Goal: Information Seeking & Learning: Learn about a topic

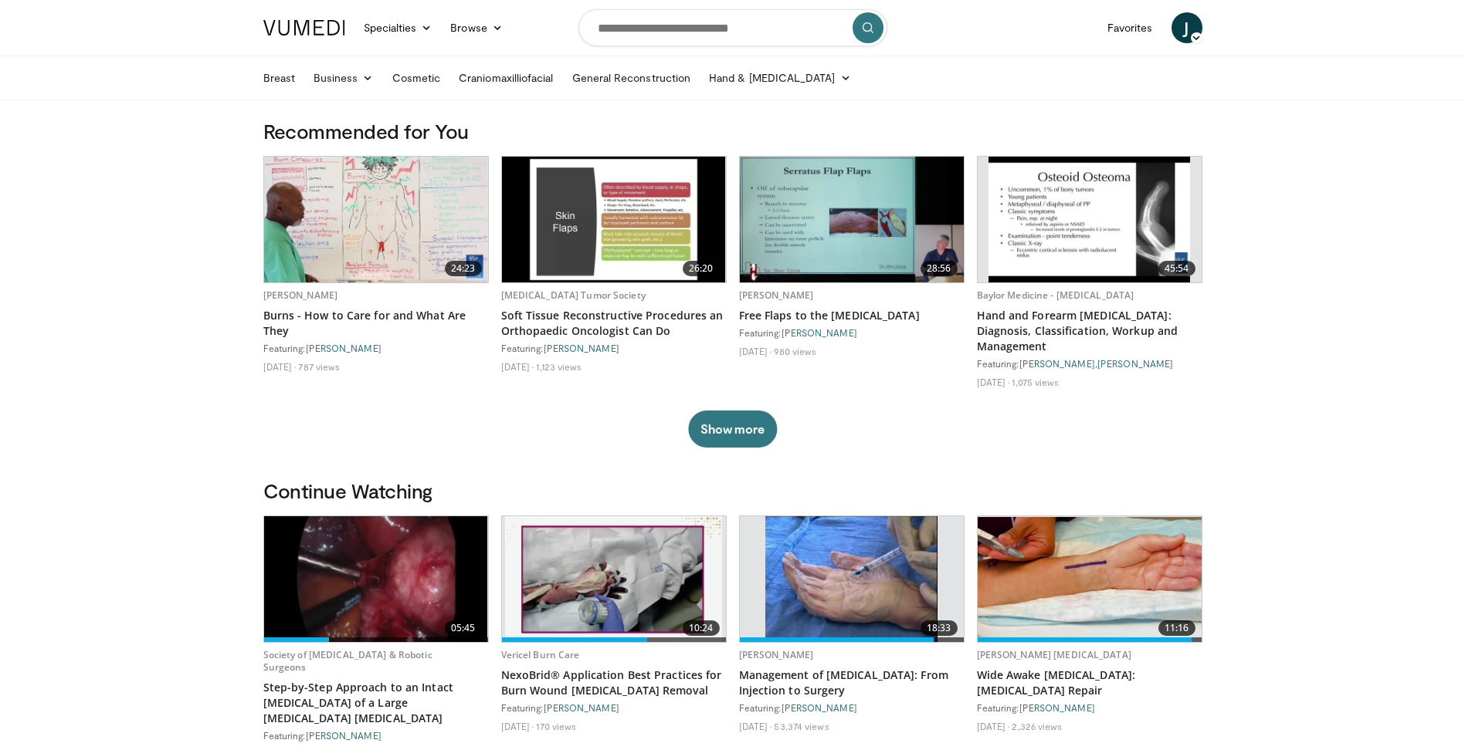
click at [915, 194] on img at bounding box center [852, 220] width 224 height 126
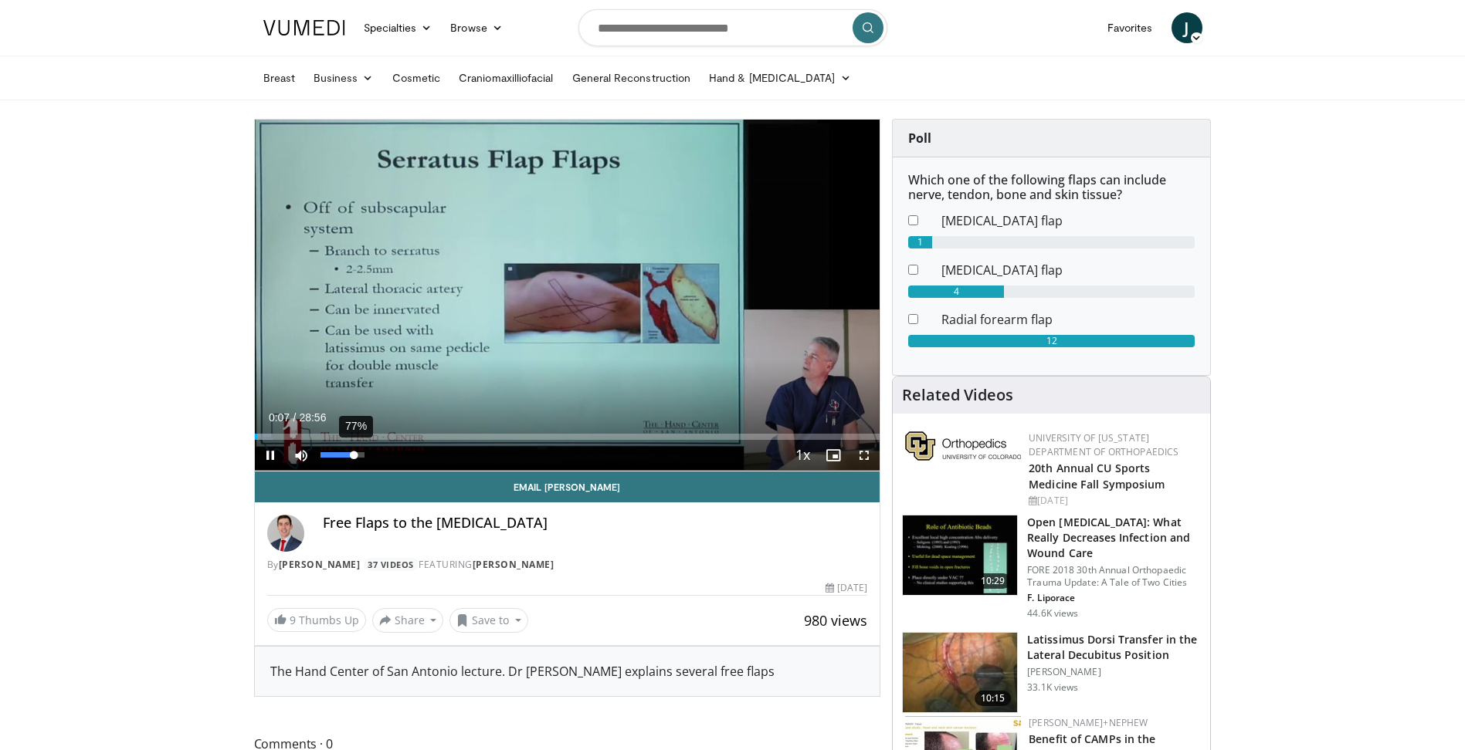
click at [354, 457] on div "77%" at bounding box center [342, 454] width 44 height 5
click at [322, 429] on div "Loaded : 16.72% 03:49 03:08" at bounding box center [567, 432] width 625 height 15
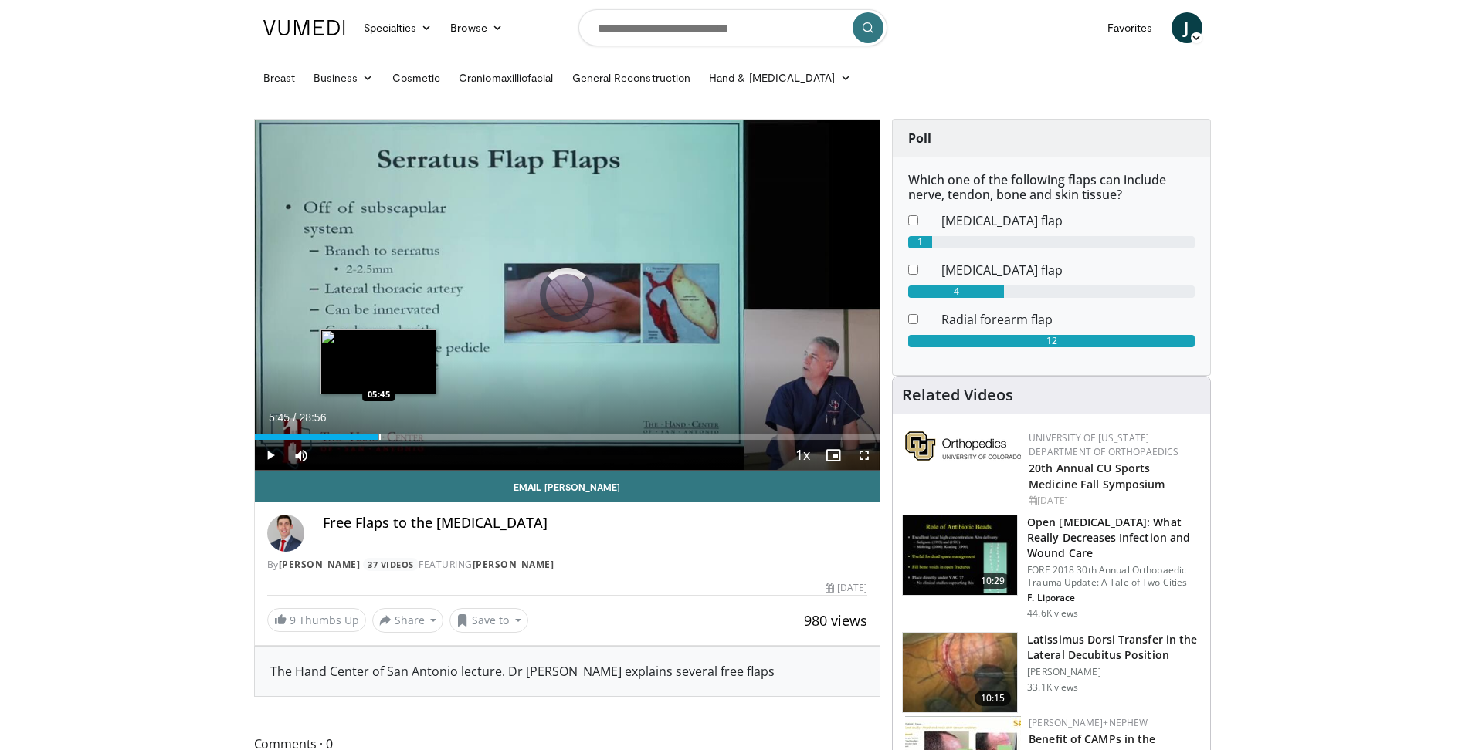
click at [378, 432] on div "Loaded : 0.00% 05:45 05:45" at bounding box center [567, 432] width 625 height 15
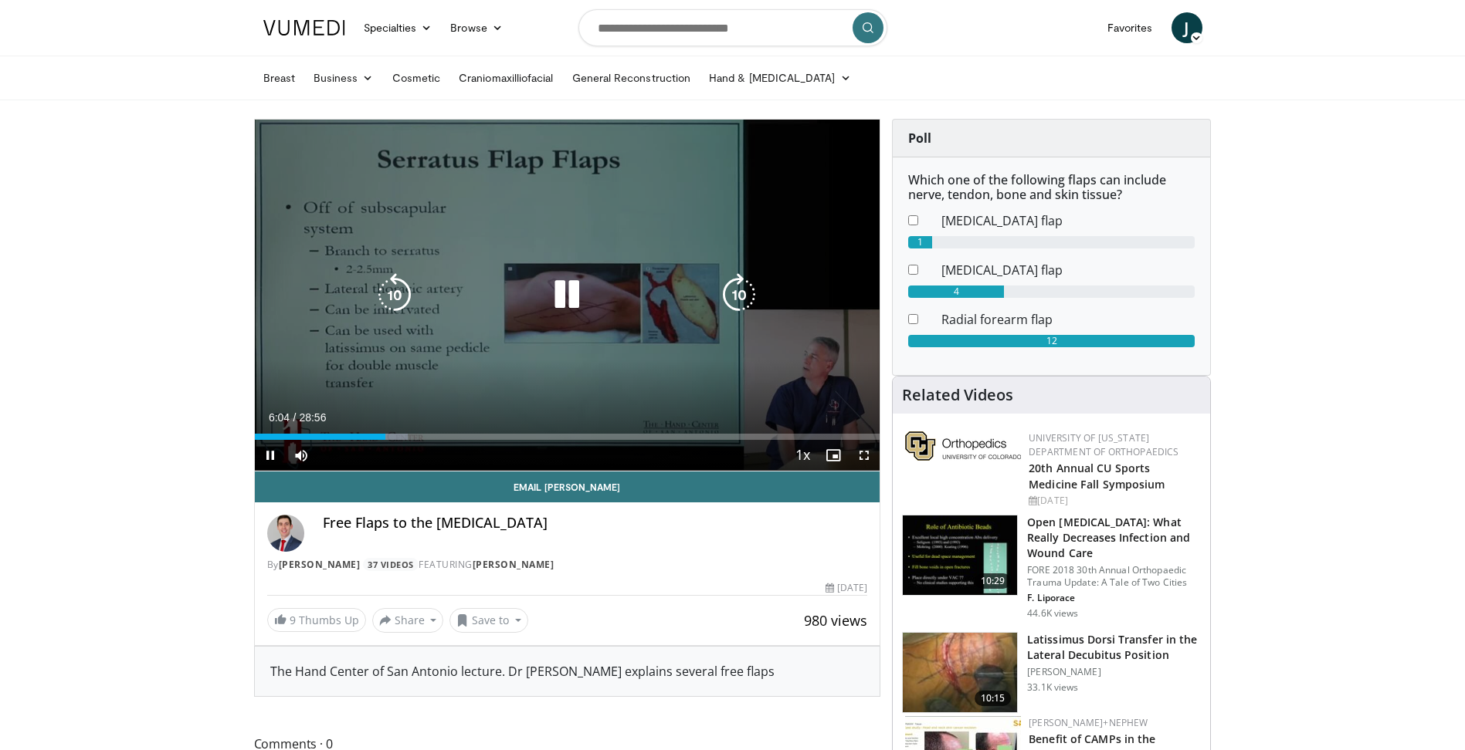
click at [723, 302] on icon "Video Player" at bounding box center [738, 294] width 43 height 43
click at [748, 294] on icon "Video Player" at bounding box center [738, 294] width 43 height 43
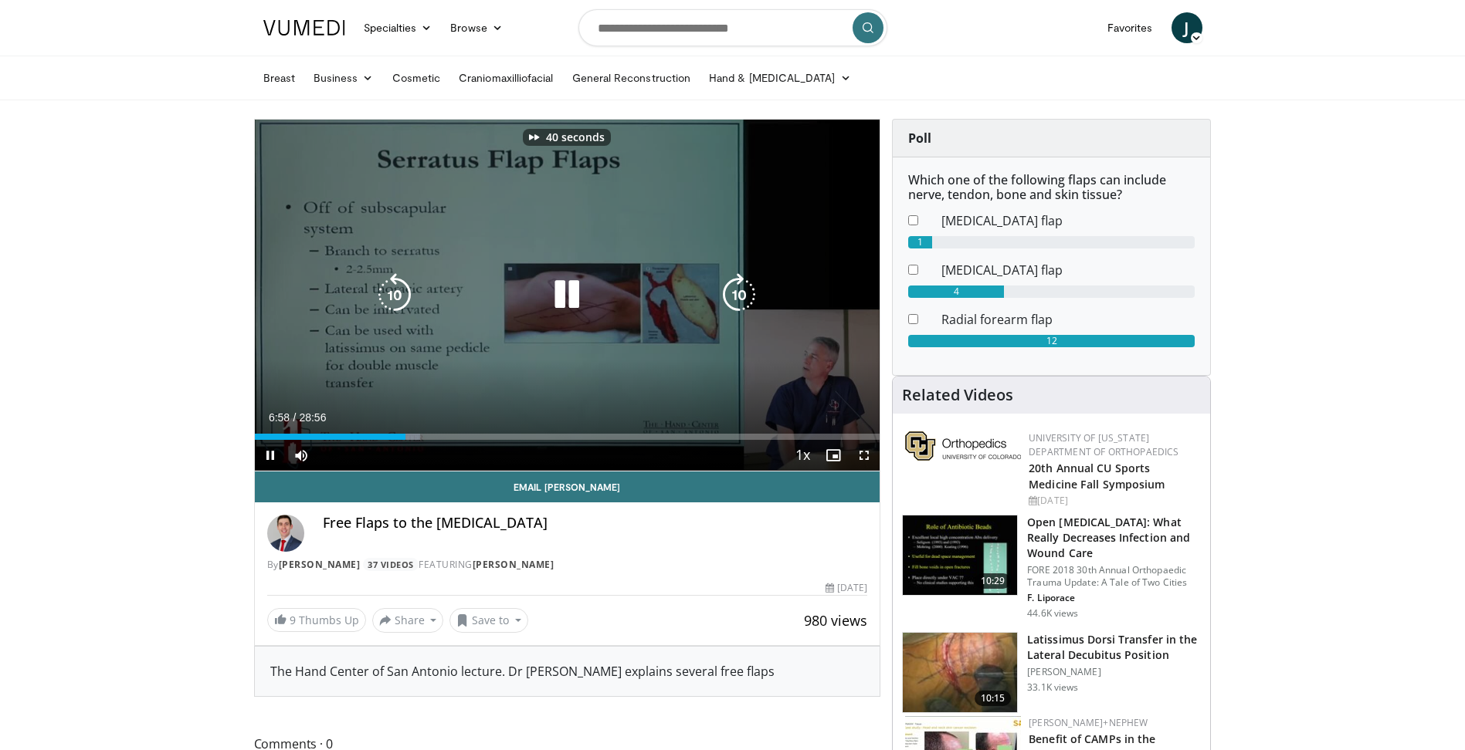
click at [748, 294] on icon "Video Player" at bounding box center [738, 294] width 43 height 43
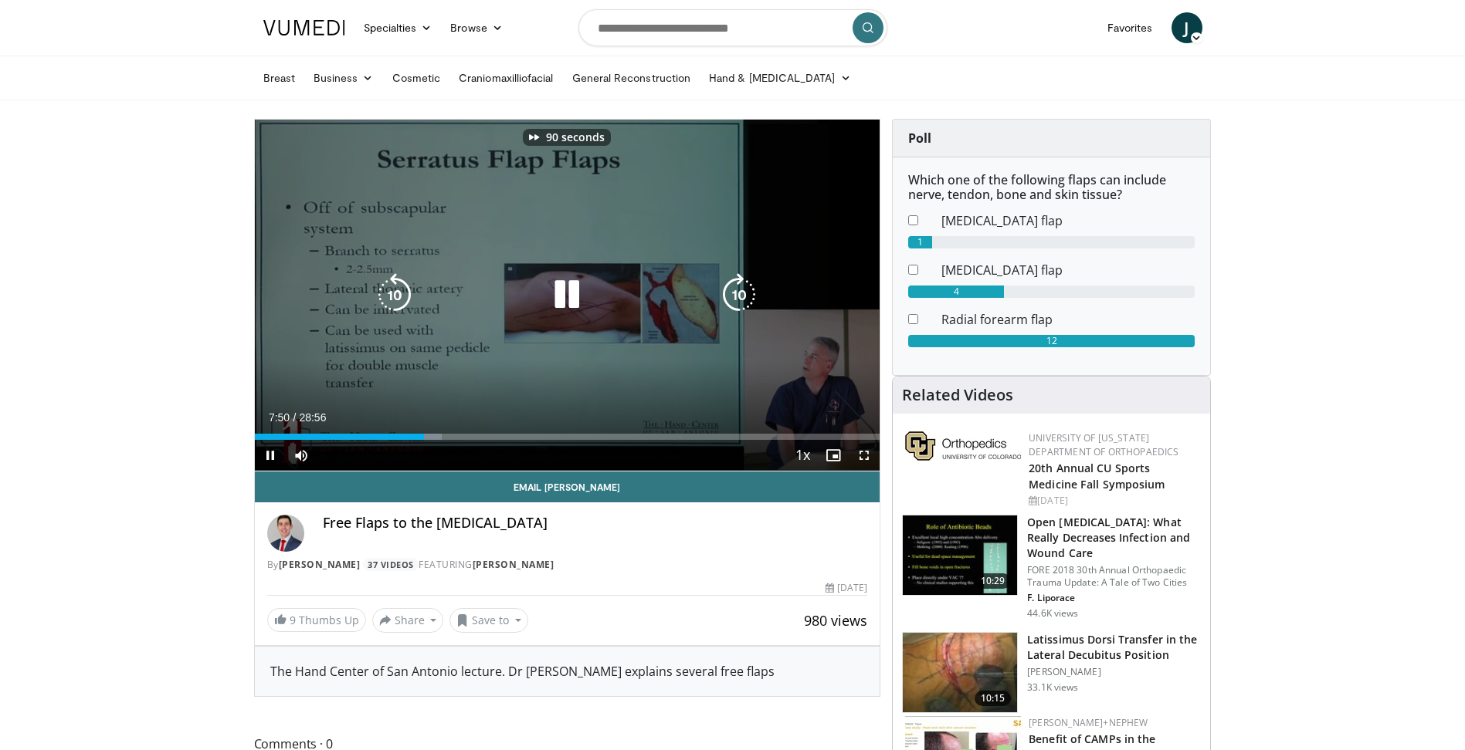
click at [748, 294] on icon "Video Player" at bounding box center [738, 294] width 43 height 43
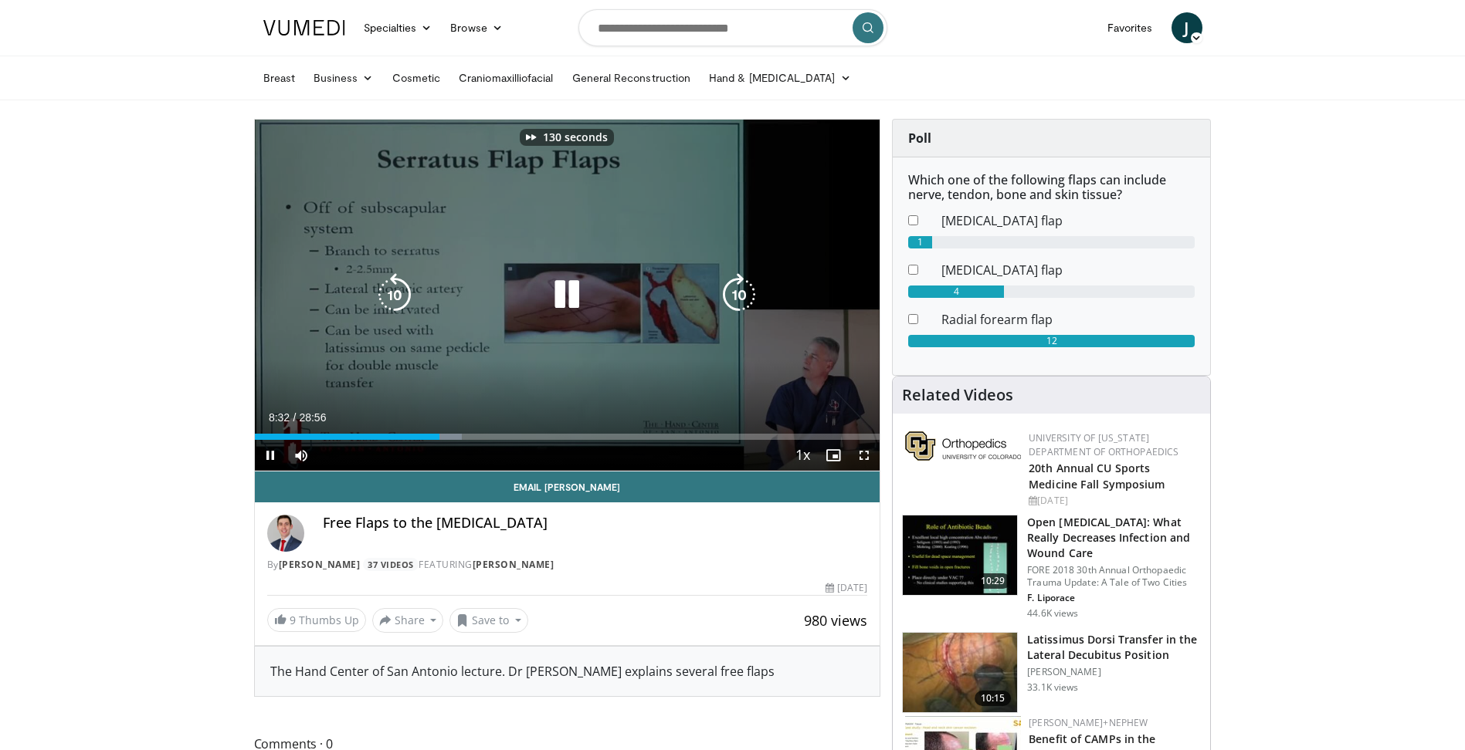
click at [748, 294] on icon "Video Player" at bounding box center [738, 294] width 43 height 43
click at [388, 292] on icon "Video Player" at bounding box center [394, 294] width 43 height 43
click at [728, 298] on icon "Video Player" at bounding box center [738, 294] width 43 height 43
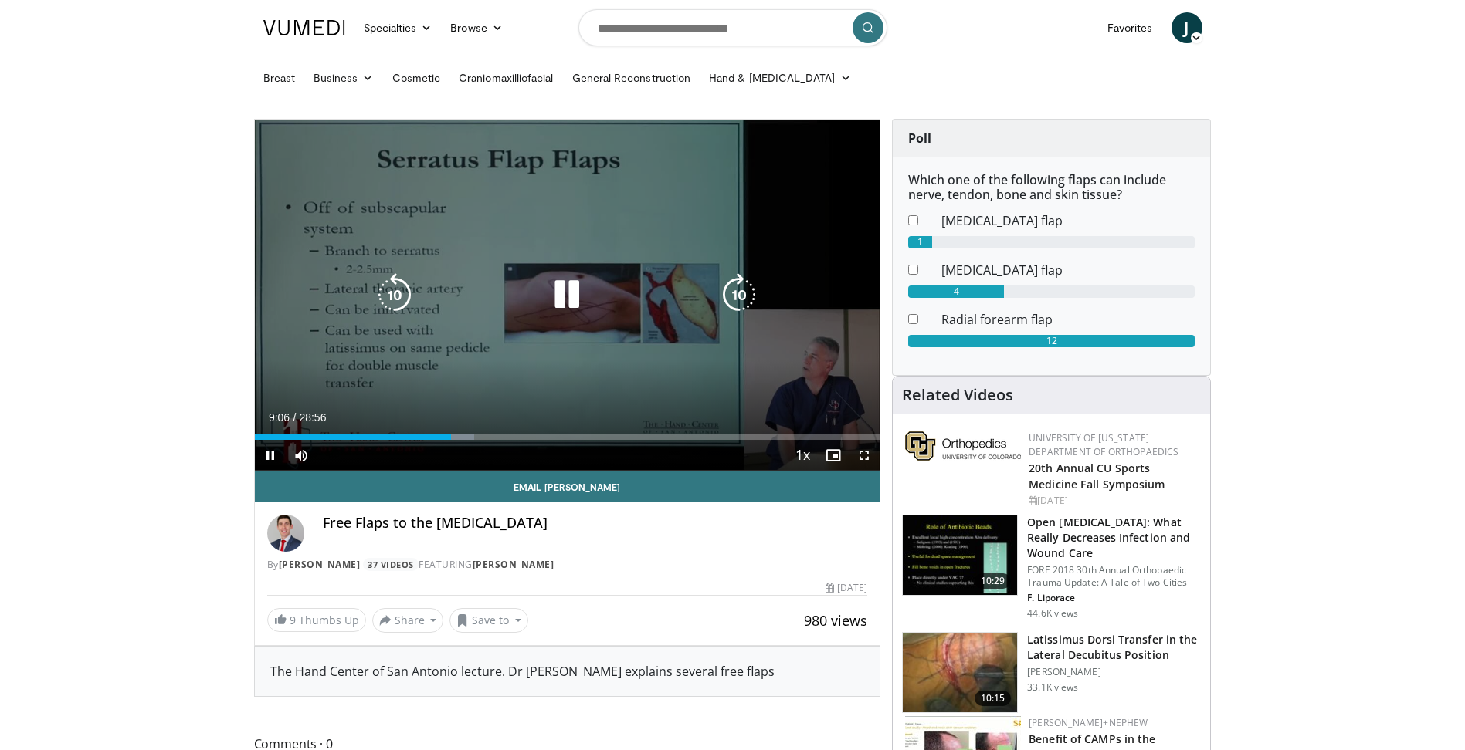
click at [722, 283] on icon "Video Player" at bounding box center [738, 294] width 43 height 43
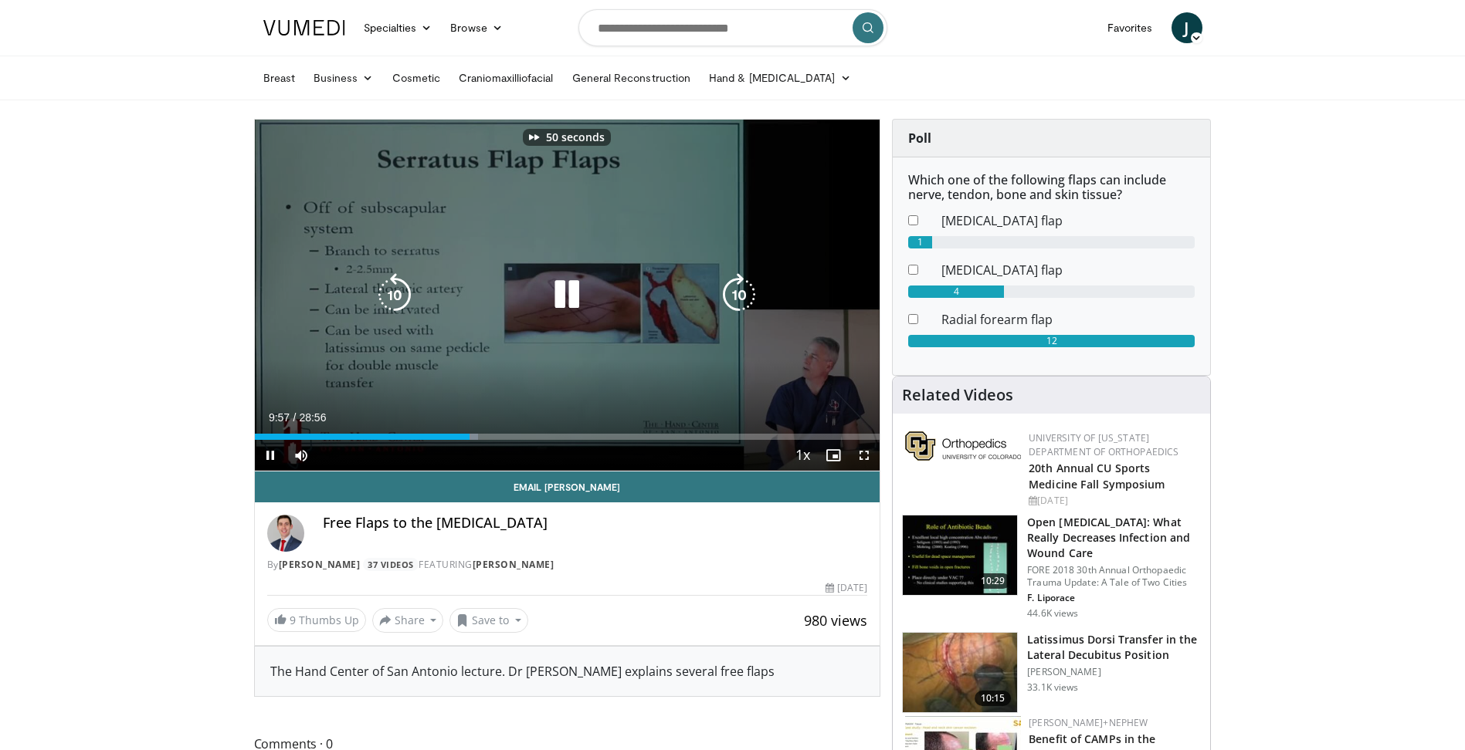
click at [722, 283] on icon "Video Player" at bounding box center [738, 294] width 43 height 43
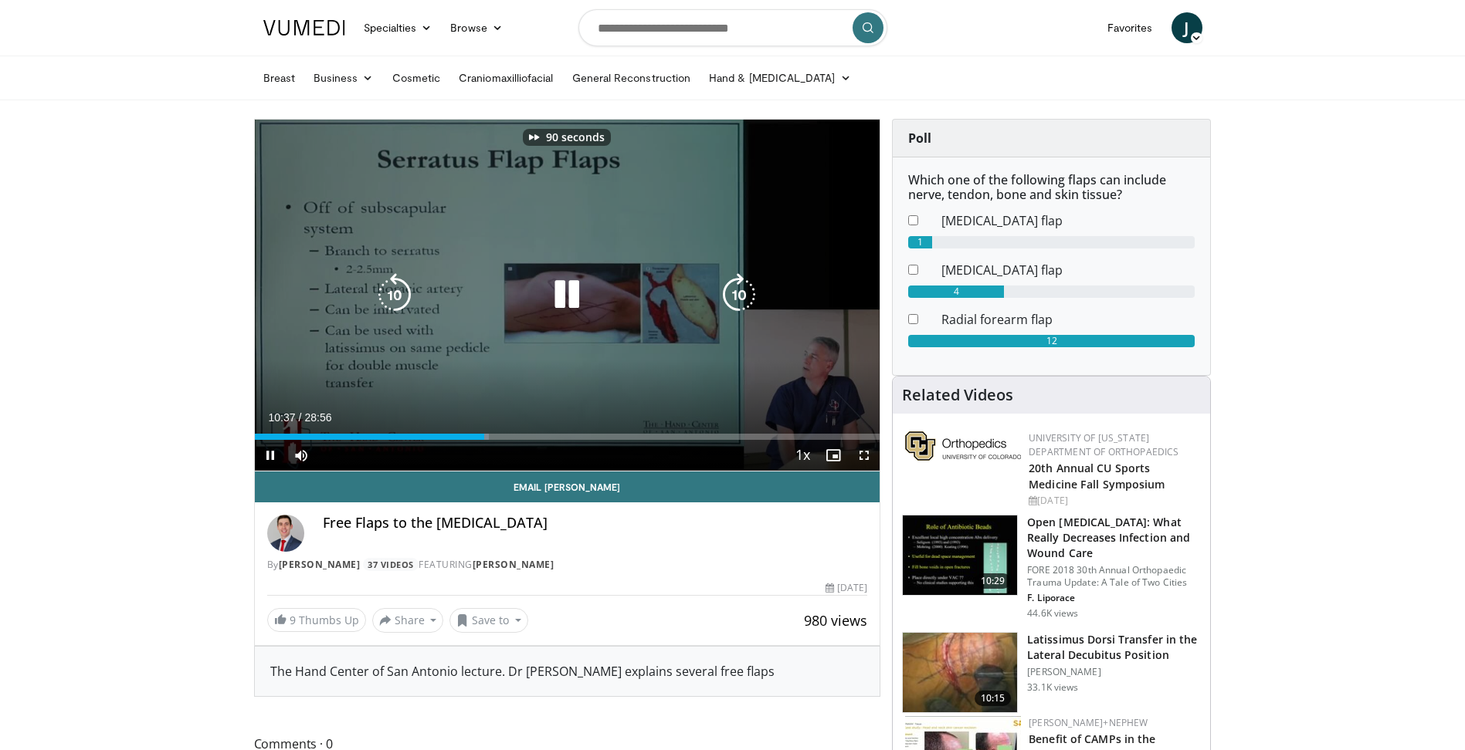
click at [722, 283] on icon "Video Player" at bounding box center [738, 294] width 43 height 43
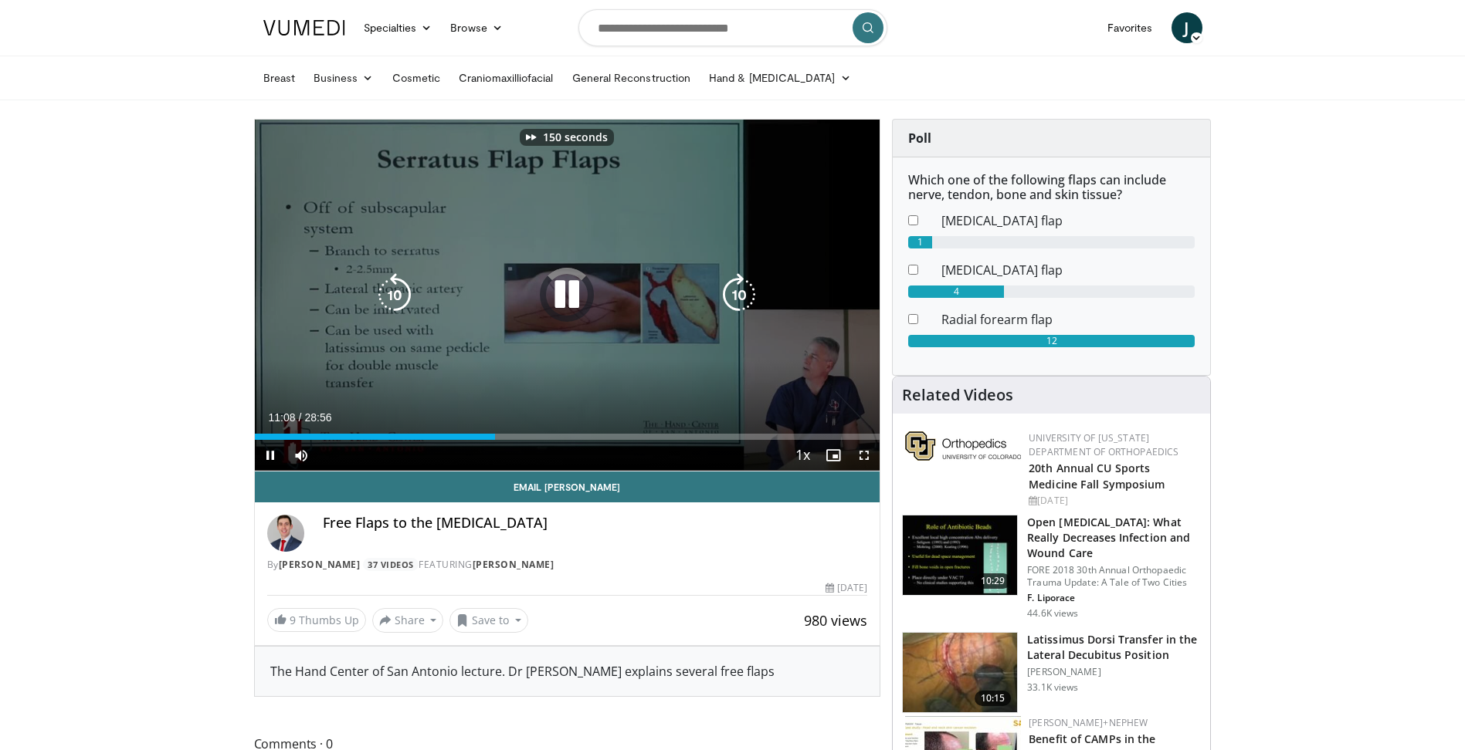
click at [722, 283] on icon "Video Player" at bounding box center [738, 294] width 43 height 43
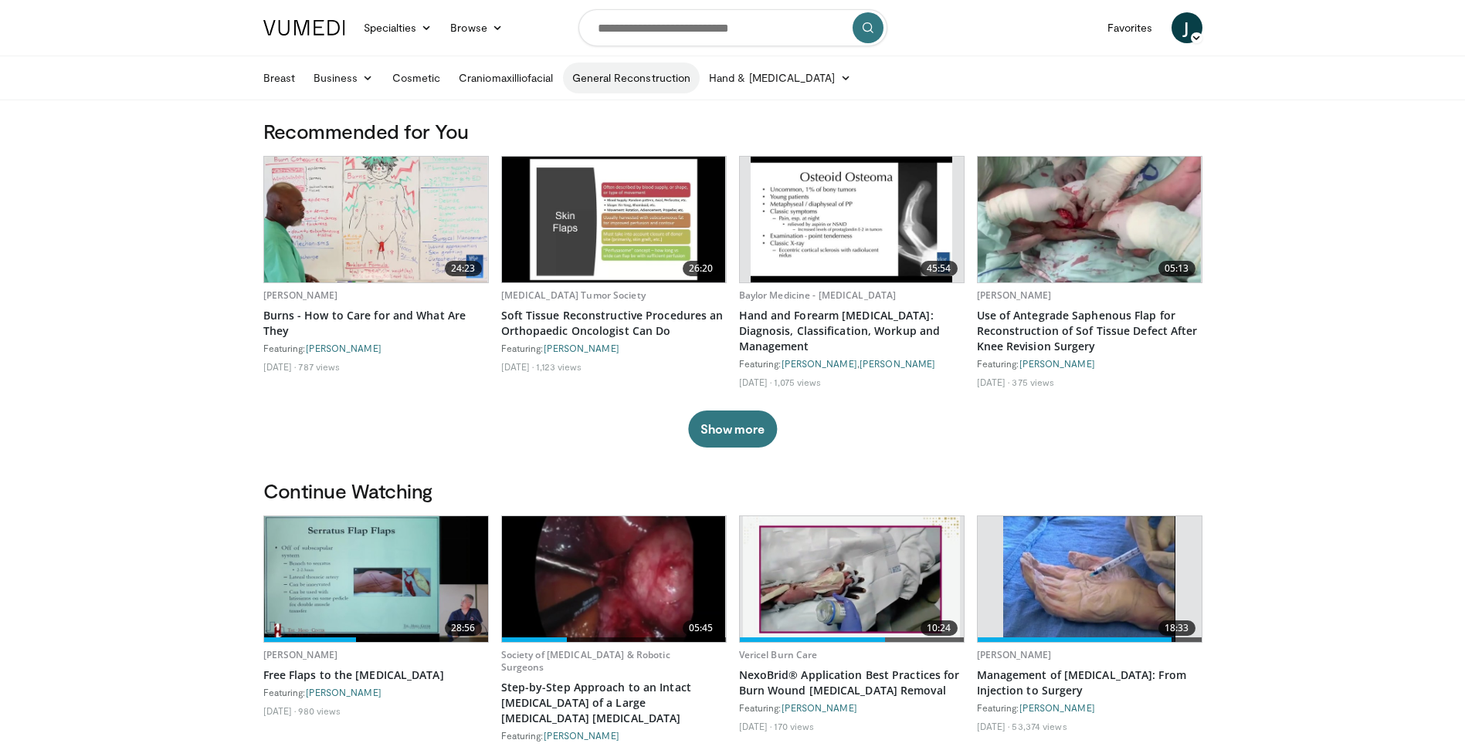
click at [638, 80] on link "General Reconstruction" at bounding box center [631, 78] width 137 height 31
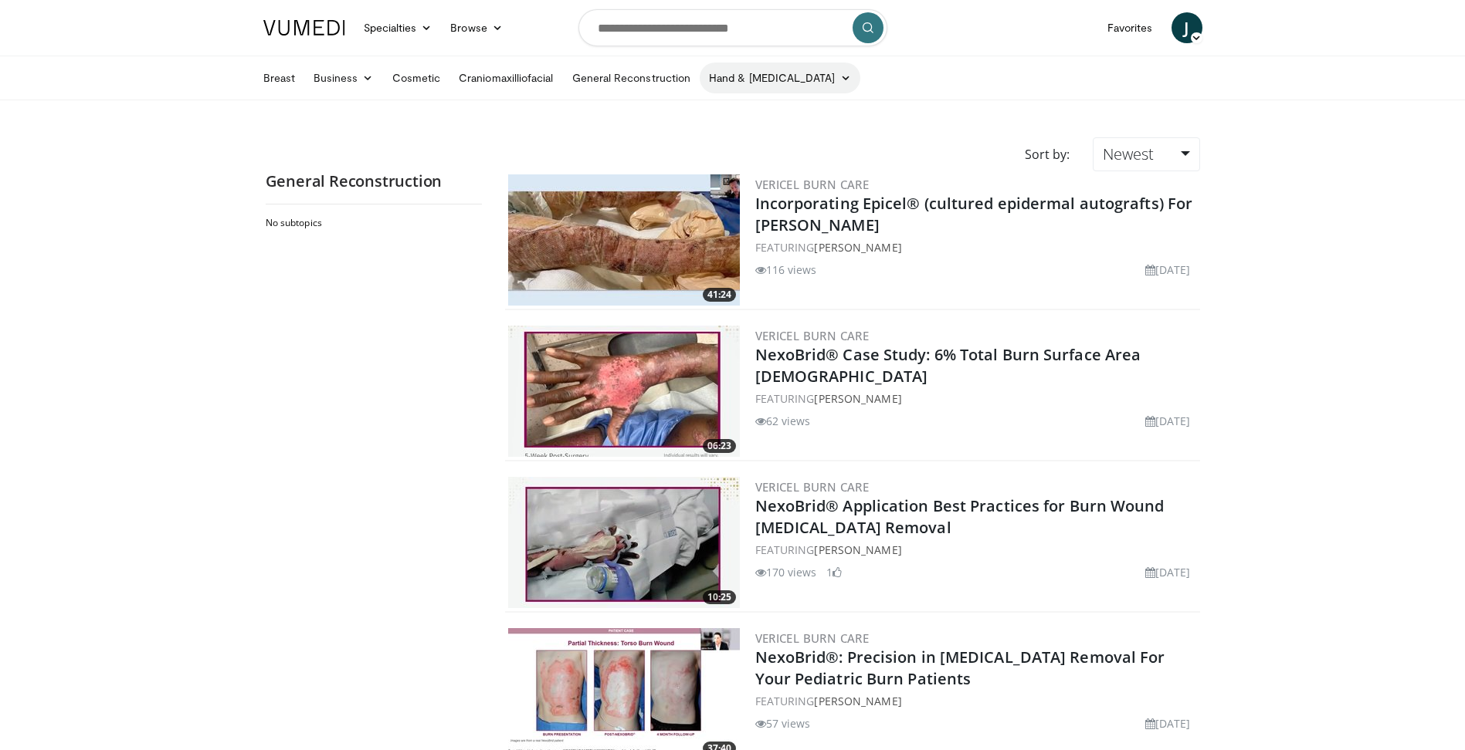
click at [750, 76] on link "Hand & [MEDICAL_DATA]" at bounding box center [779, 78] width 161 height 31
click at [743, 121] on link "Wide Awake Hand Surgery" at bounding box center [792, 114] width 184 height 25
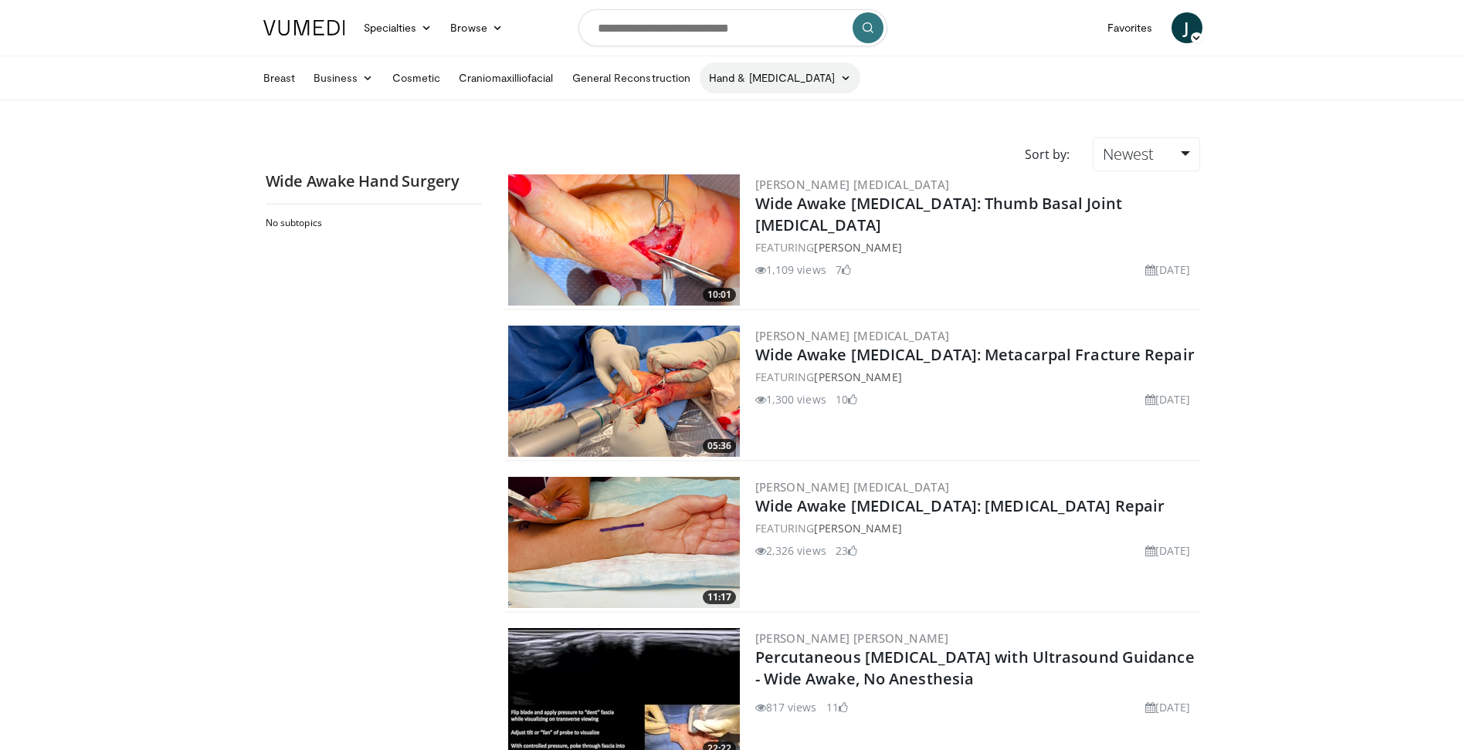
click at [760, 66] on link "Hand & [MEDICAL_DATA]" at bounding box center [779, 78] width 161 height 31
click at [743, 16] on input "Search topics, interventions" at bounding box center [732, 27] width 309 height 37
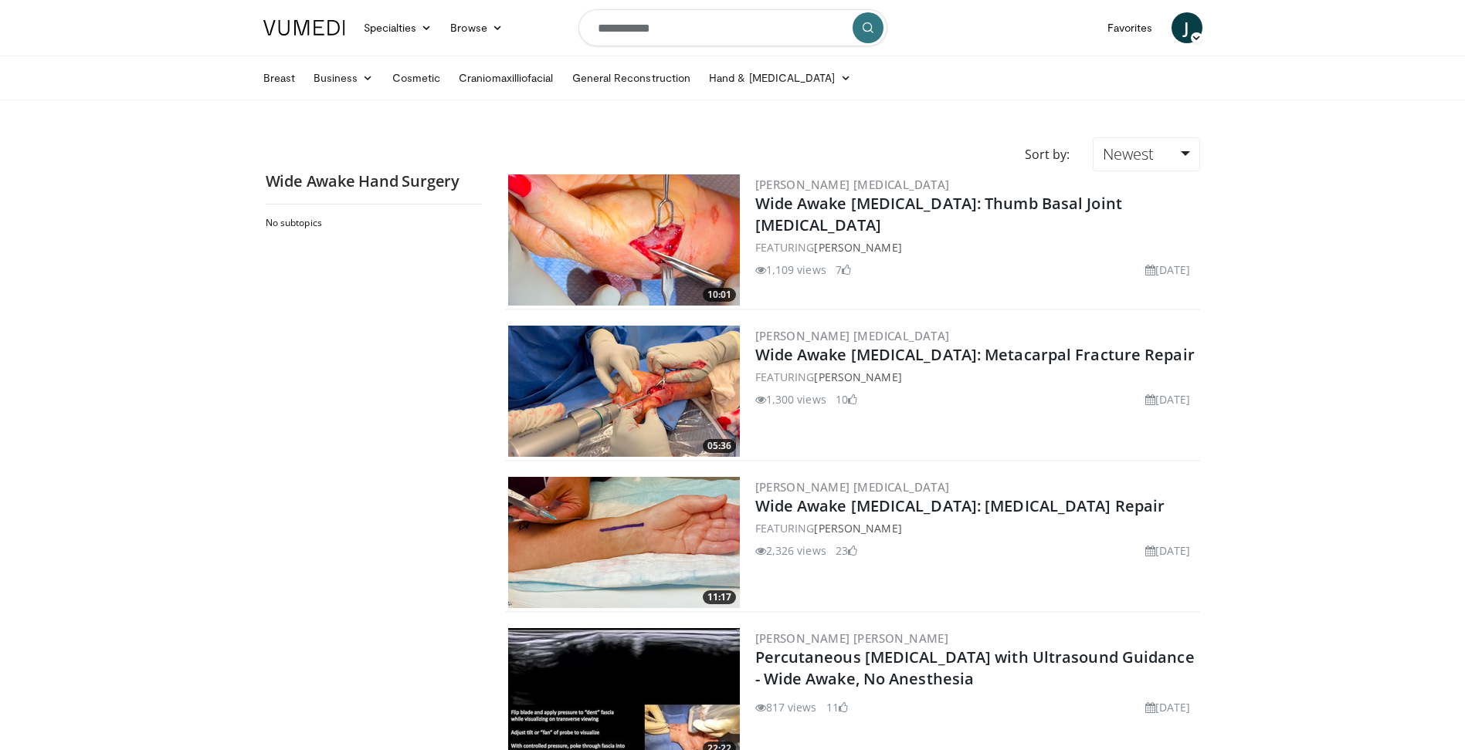
type input "**********"
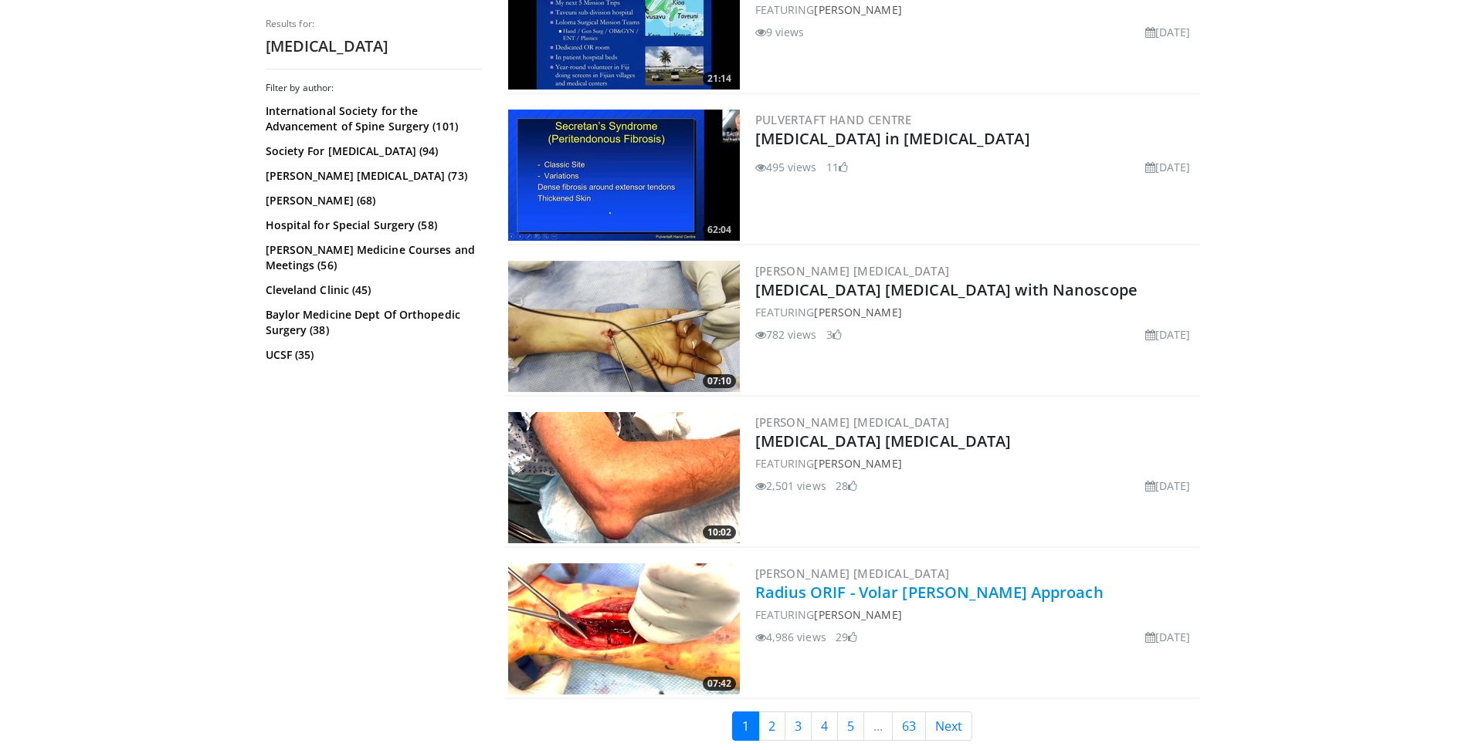
scroll to position [3398, 0]
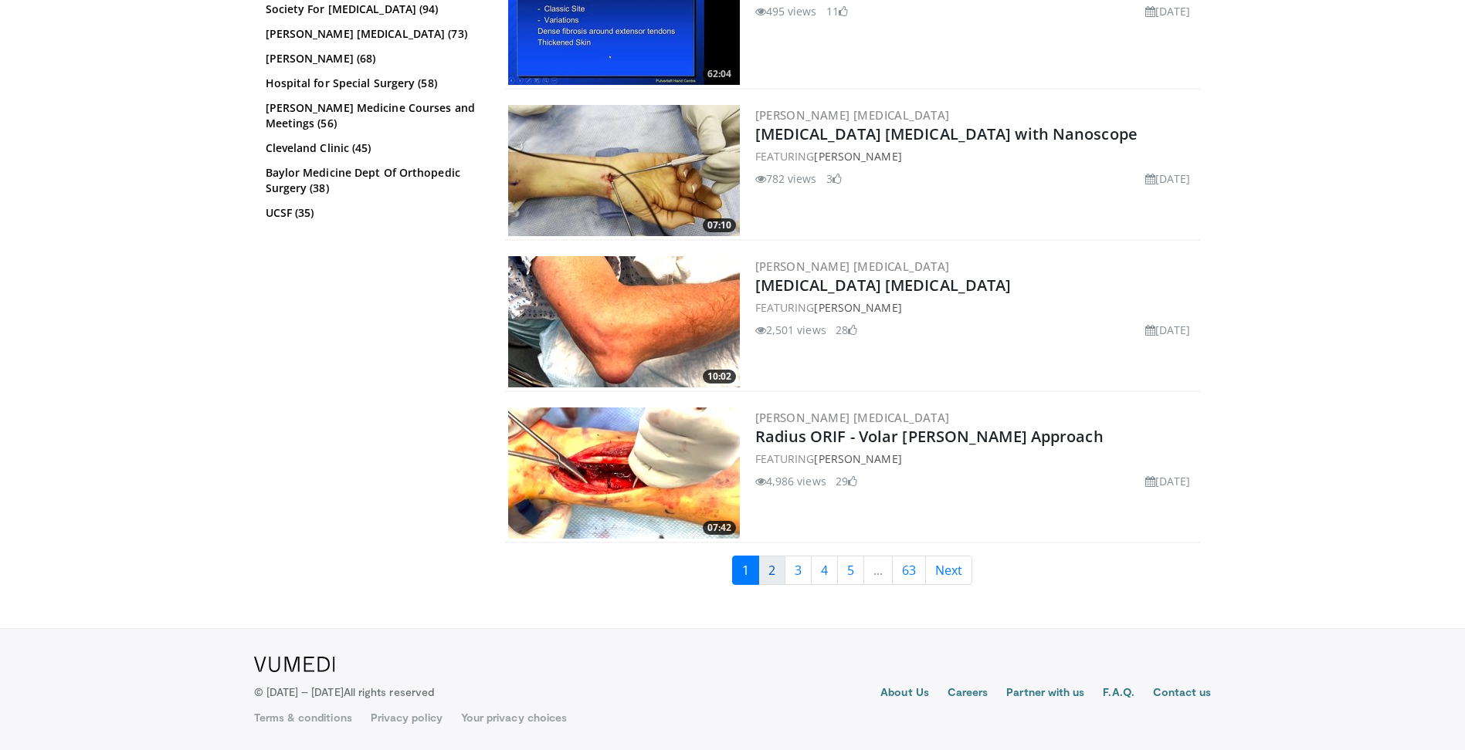
click at [777, 560] on link "2" at bounding box center [771, 570] width 27 height 29
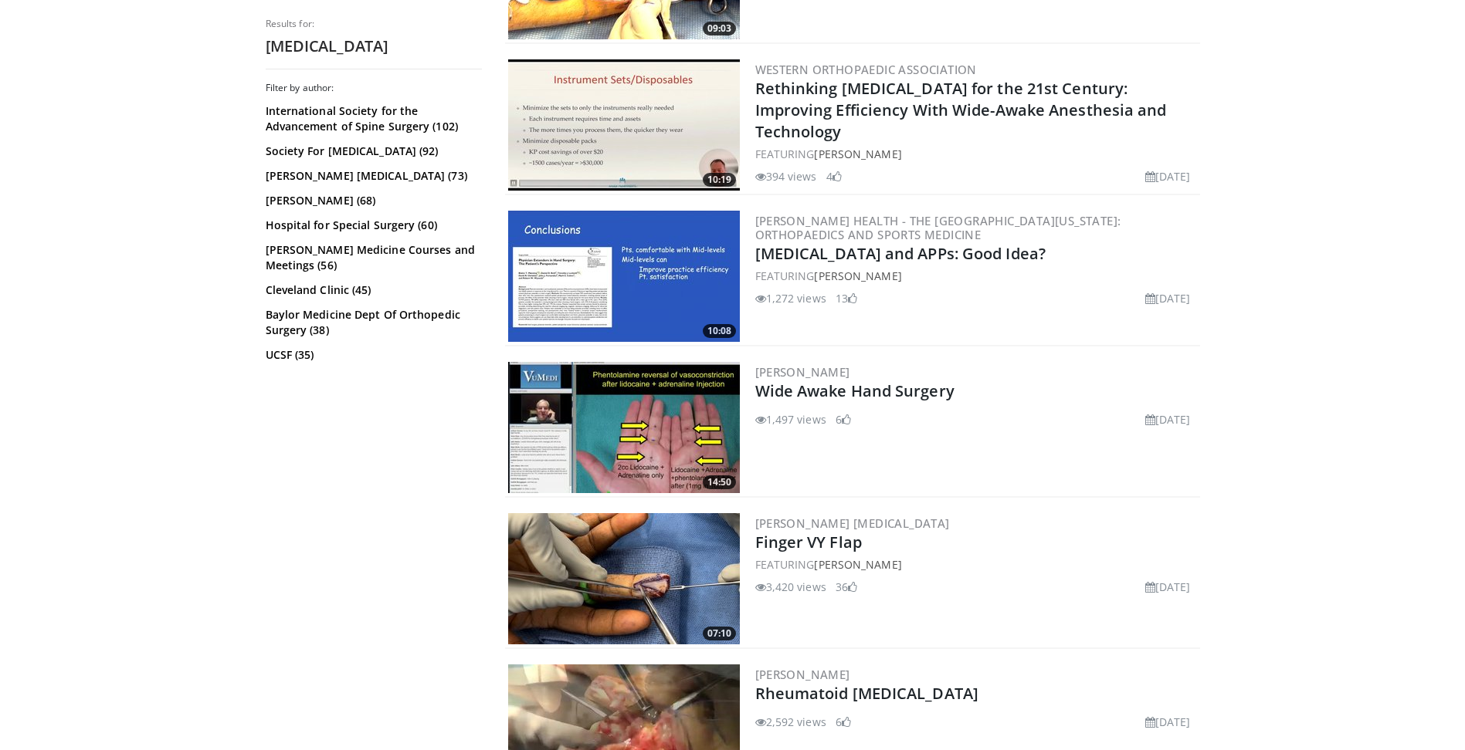
scroll to position [463, 0]
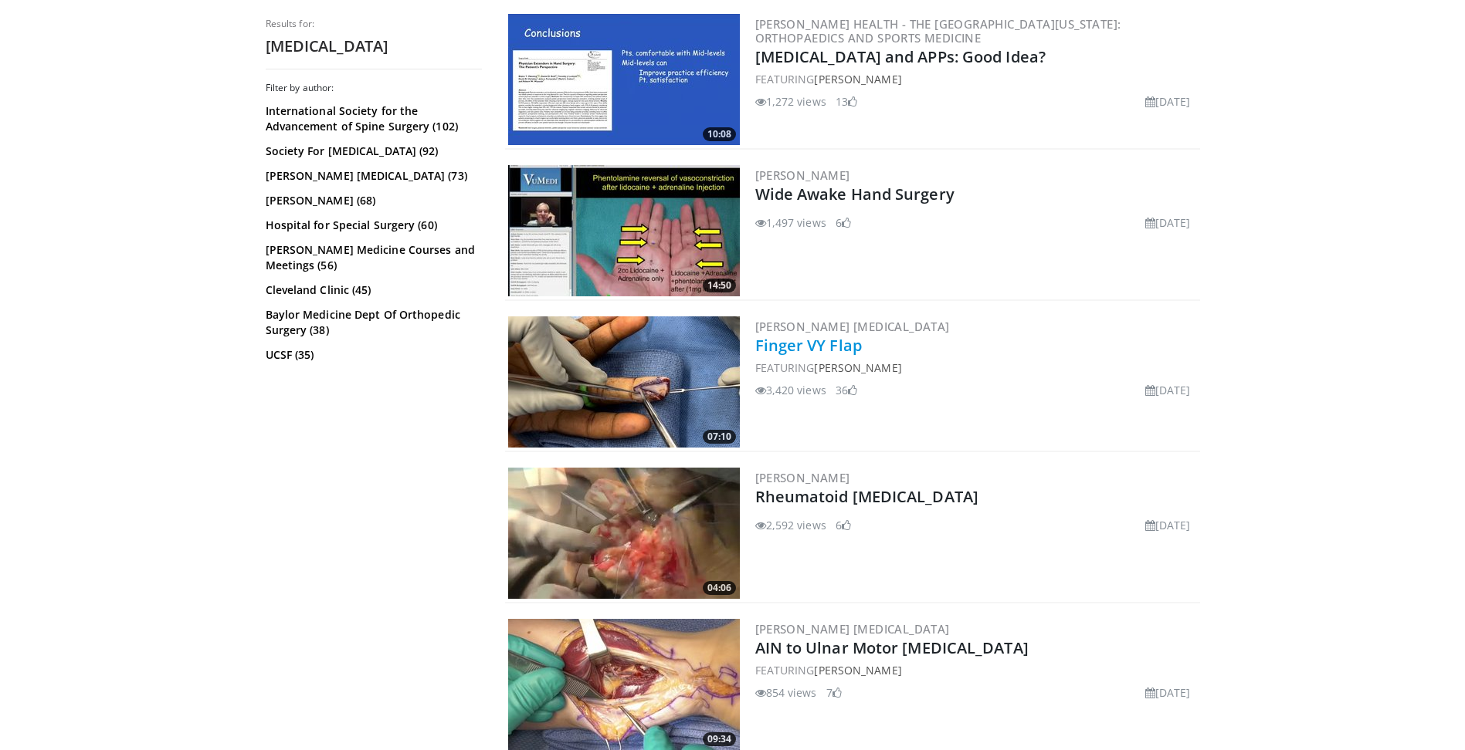
click at [807, 345] on link "Finger VY Flap" at bounding box center [808, 345] width 107 height 21
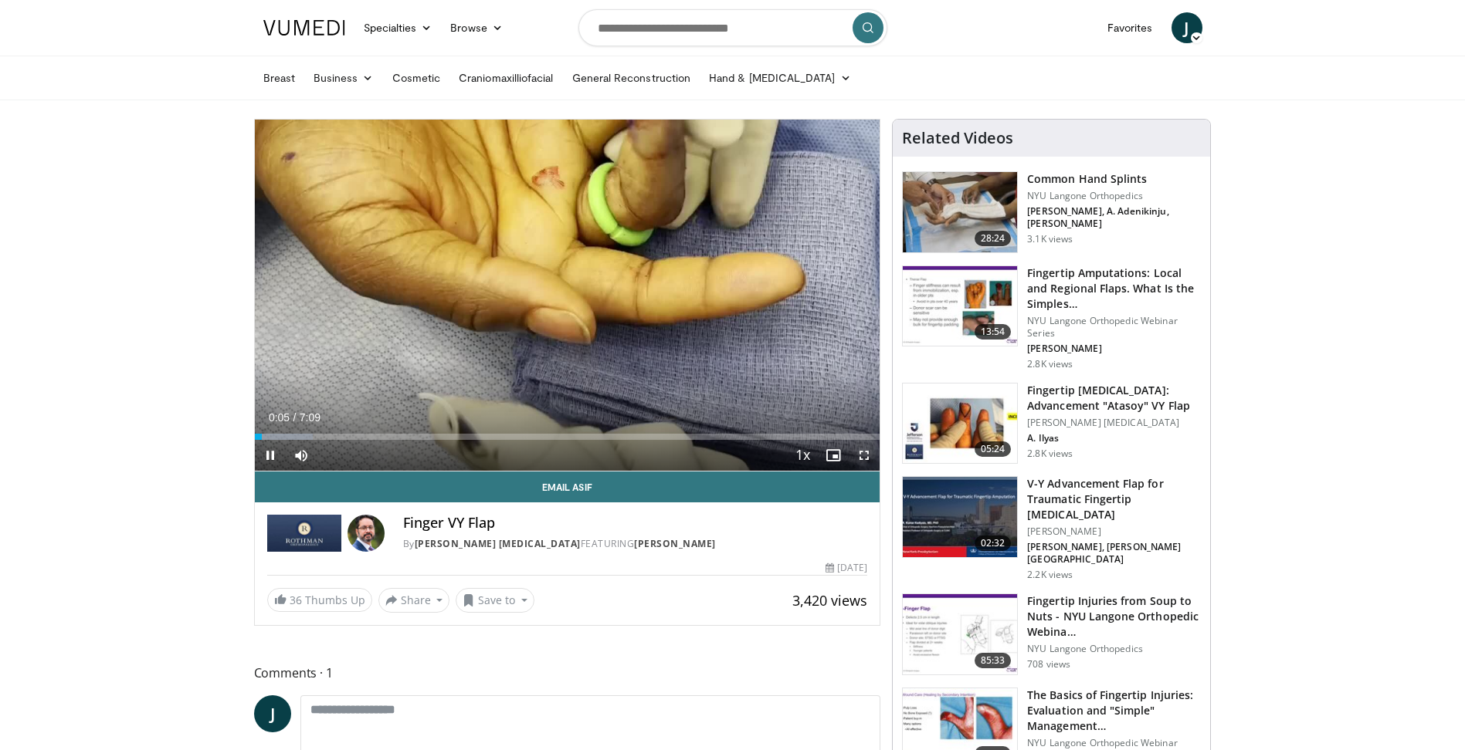
click at [860, 453] on span "Video Player" at bounding box center [863, 455] width 31 height 31
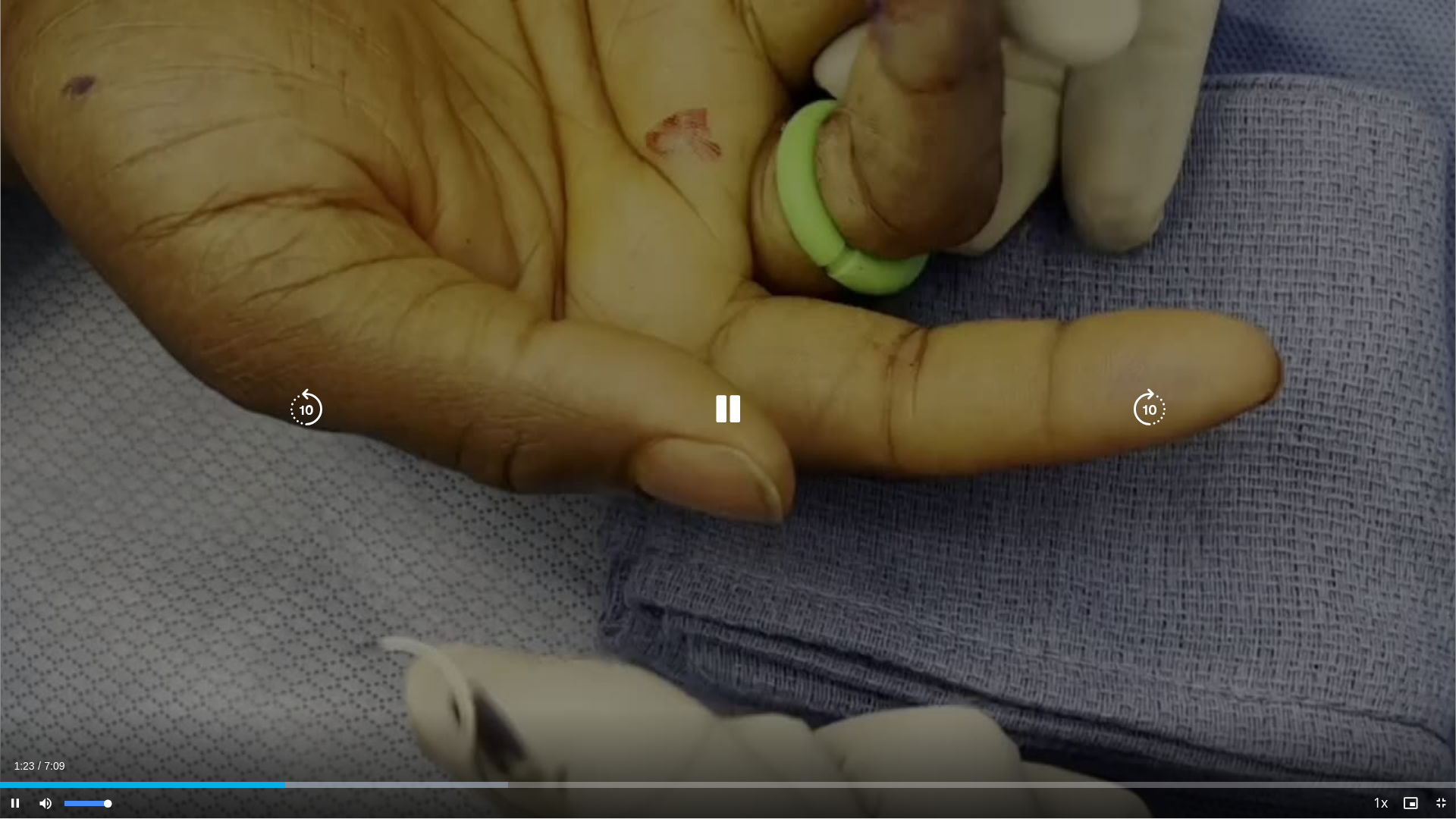
drag, startPoint x: 95, startPoint y: 796, endPoint x: 150, endPoint y: 796, distance: 55.0
click at [150, 737] on div "Current Time 1:23 / Duration 7:09 Pause Skip Backward Skip Forward Mute 100% Lo…" at bounding box center [728, 802] width 1456 height 30
drag, startPoint x: 150, startPoint y: 796, endPoint x: 604, endPoint y: 600, distance: 494.5
click at [604, 600] on div "10 seconds Tap to unmute" at bounding box center [728, 409] width 1456 height 818
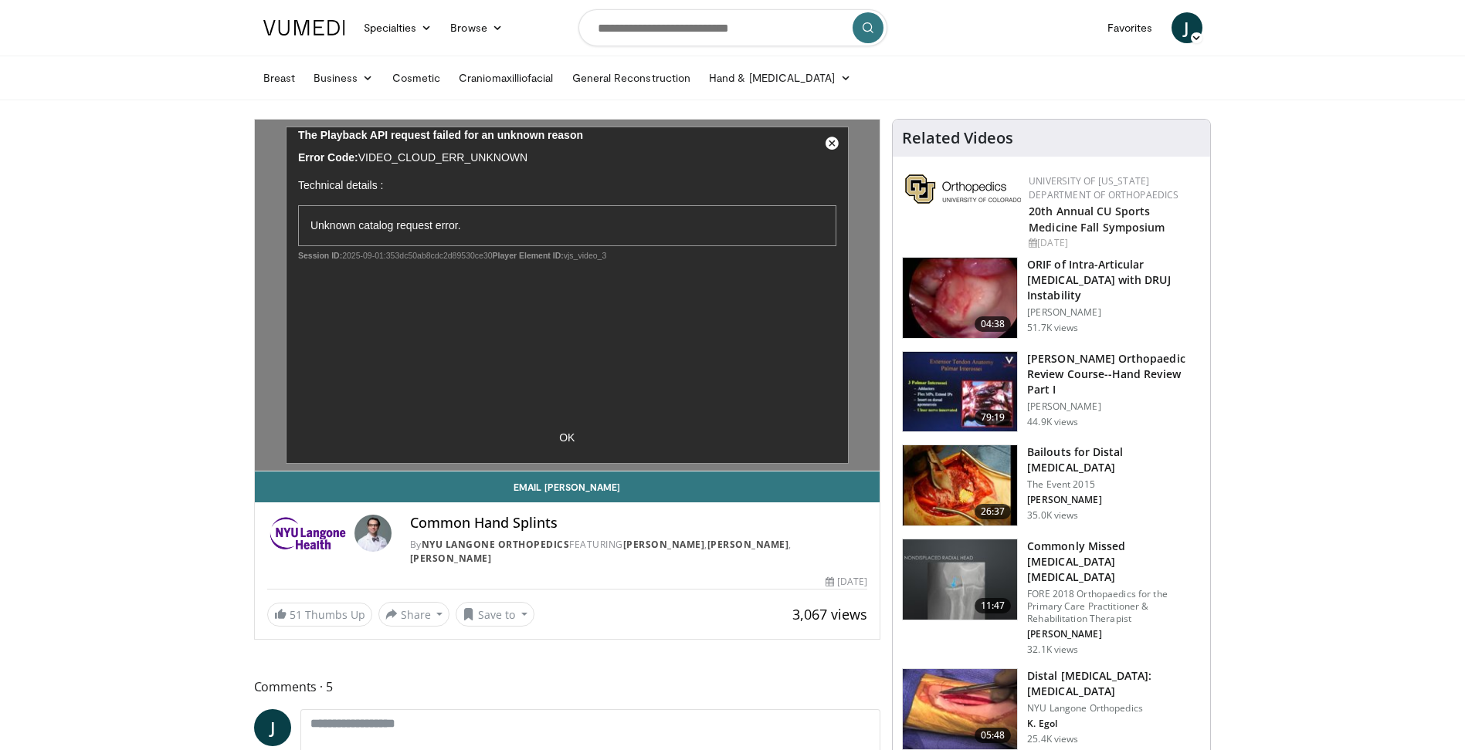
click at [1094, 278] on h3 "ORIF of Intra-Articular [MEDICAL_DATA] with DRUJ Instability" at bounding box center [1114, 280] width 174 height 46
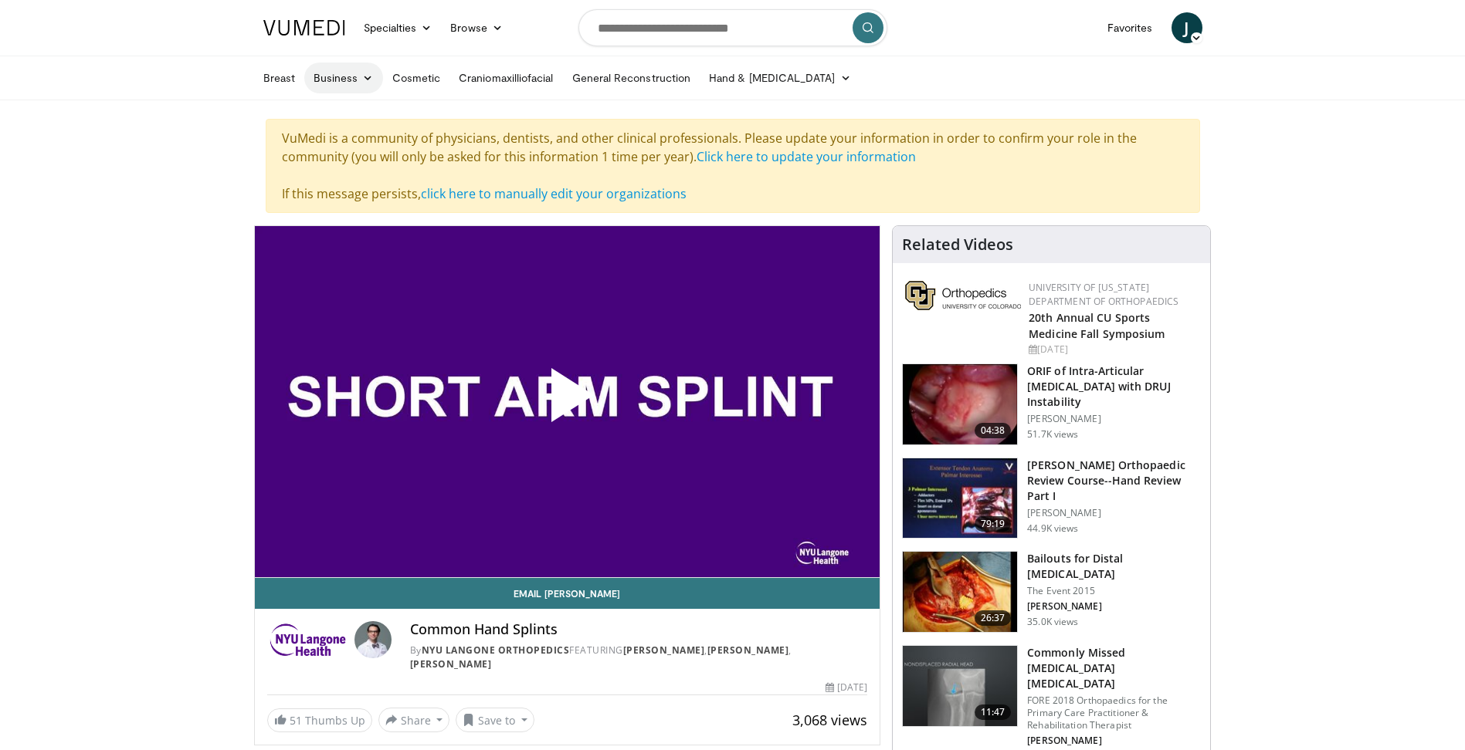
click at [350, 76] on link "Business" at bounding box center [343, 78] width 79 height 31
click at [362, 73] on icon at bounding box center [367, 78] width 11 height 11
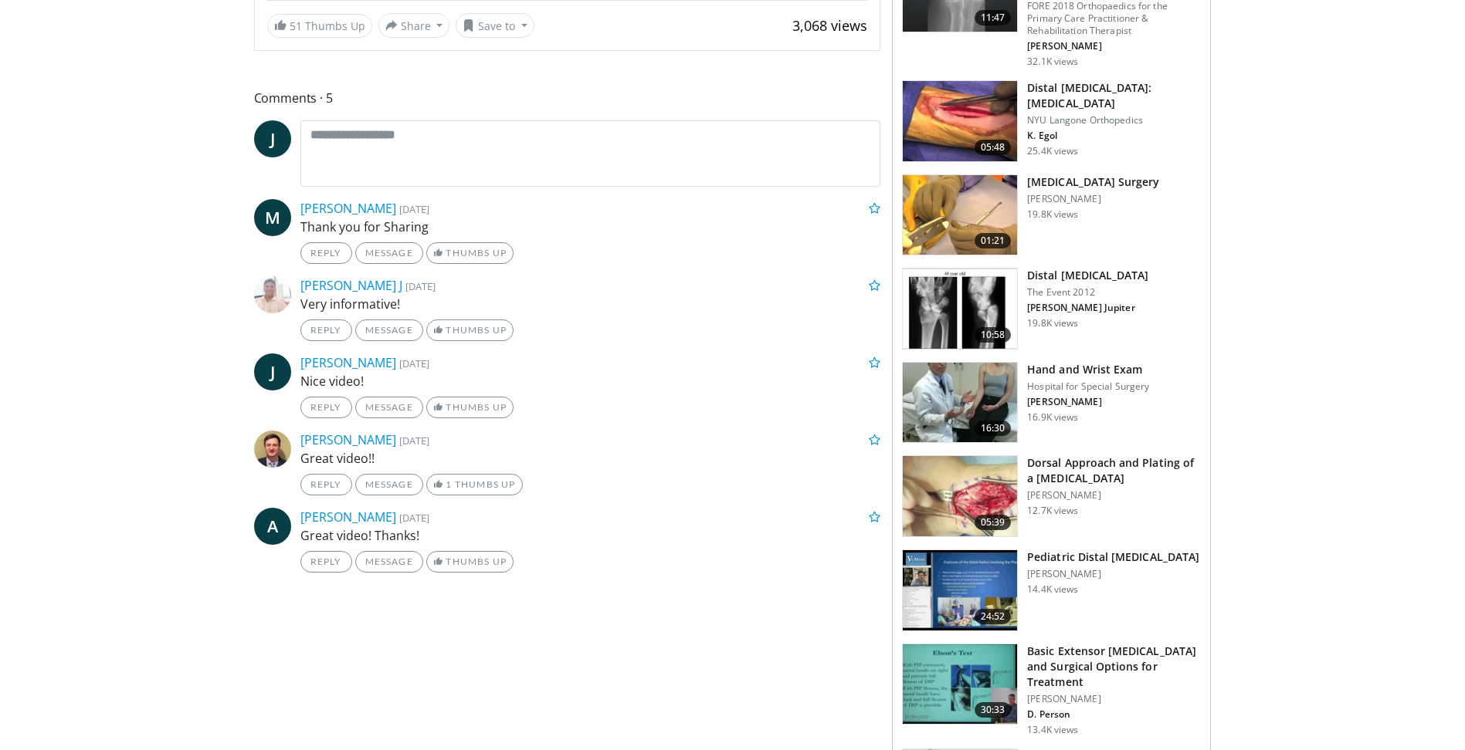
scroll to position [849, 0]
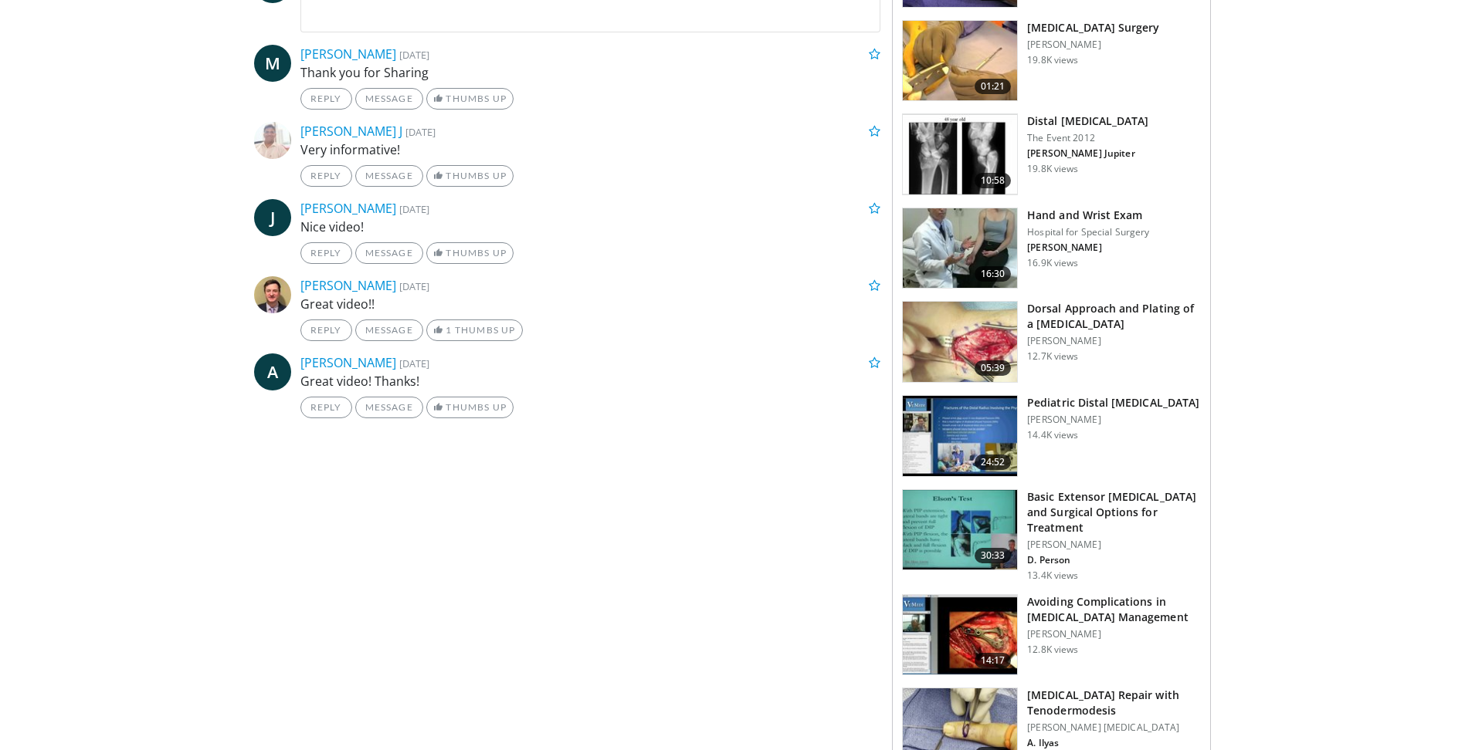
click at [1150, 395] on h3 "Pediatric Distal [MEDICAL_DATA]" at bounding box center [1113, 402] width 172 height 15
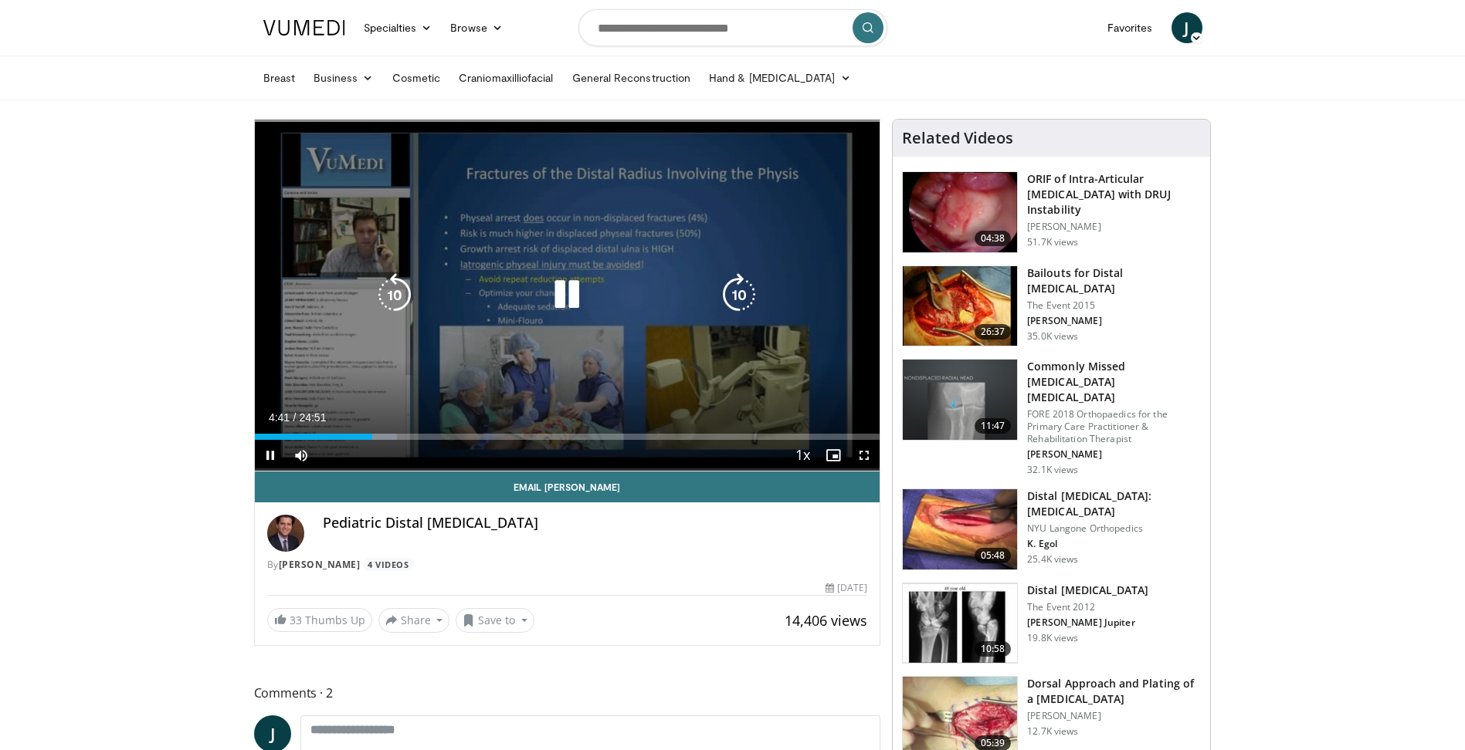
click at [656, 209] on div "10 seconds Tap to unmute" at bounding box center [567, 295] width 625 height 351
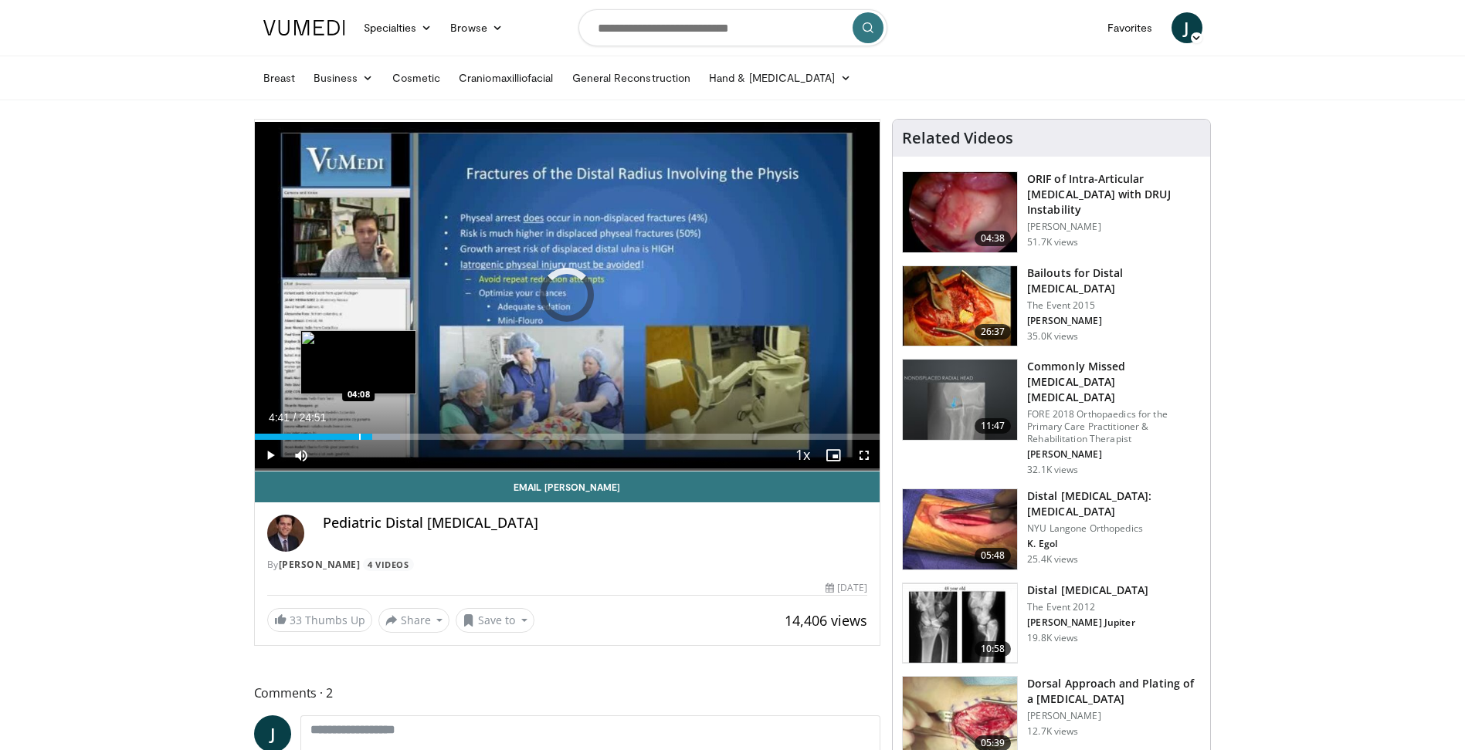
click at [359, 435] on div "Progress Bar" at bounding box center [360, 437] width 2 height 6
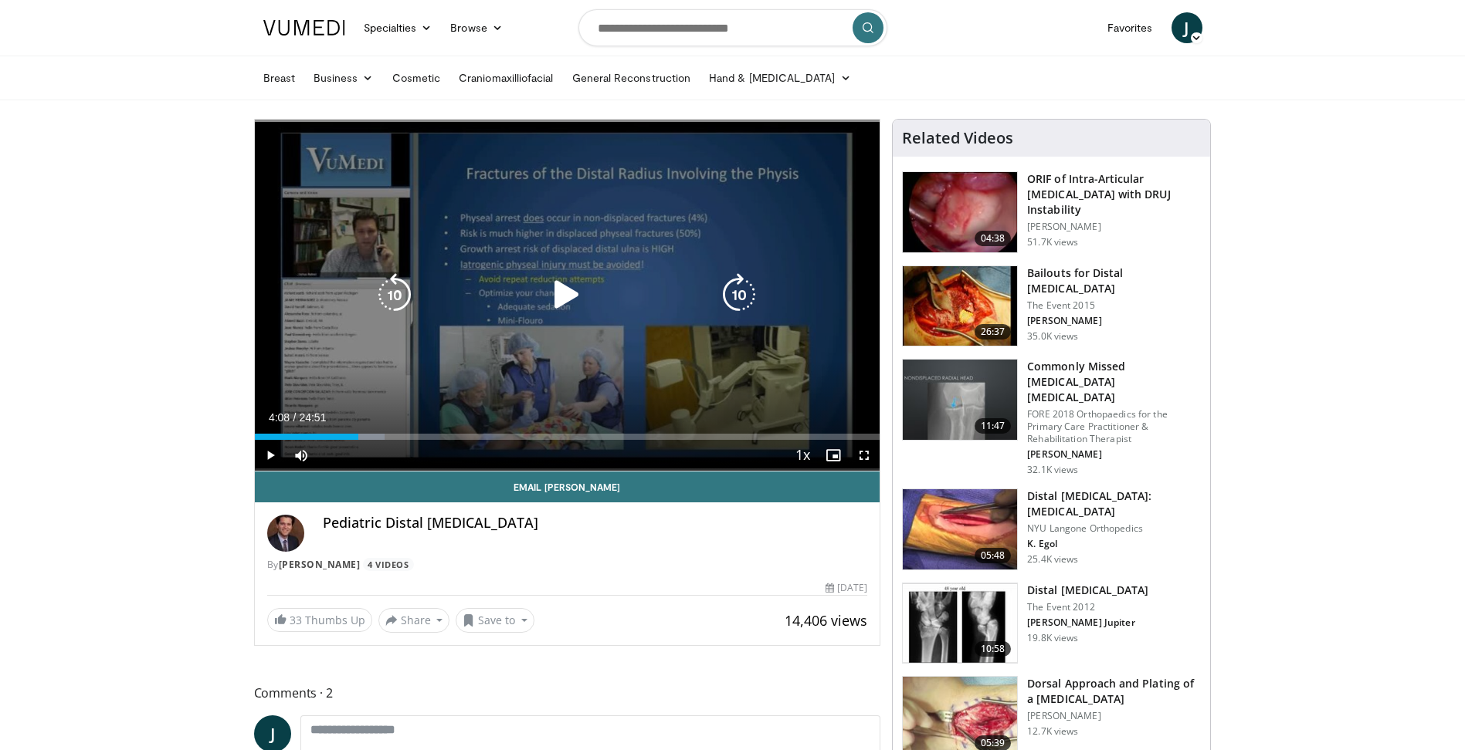
click at [559, 278] on icon "Video Player" at bounding box center [566, 294] width 43 height 43
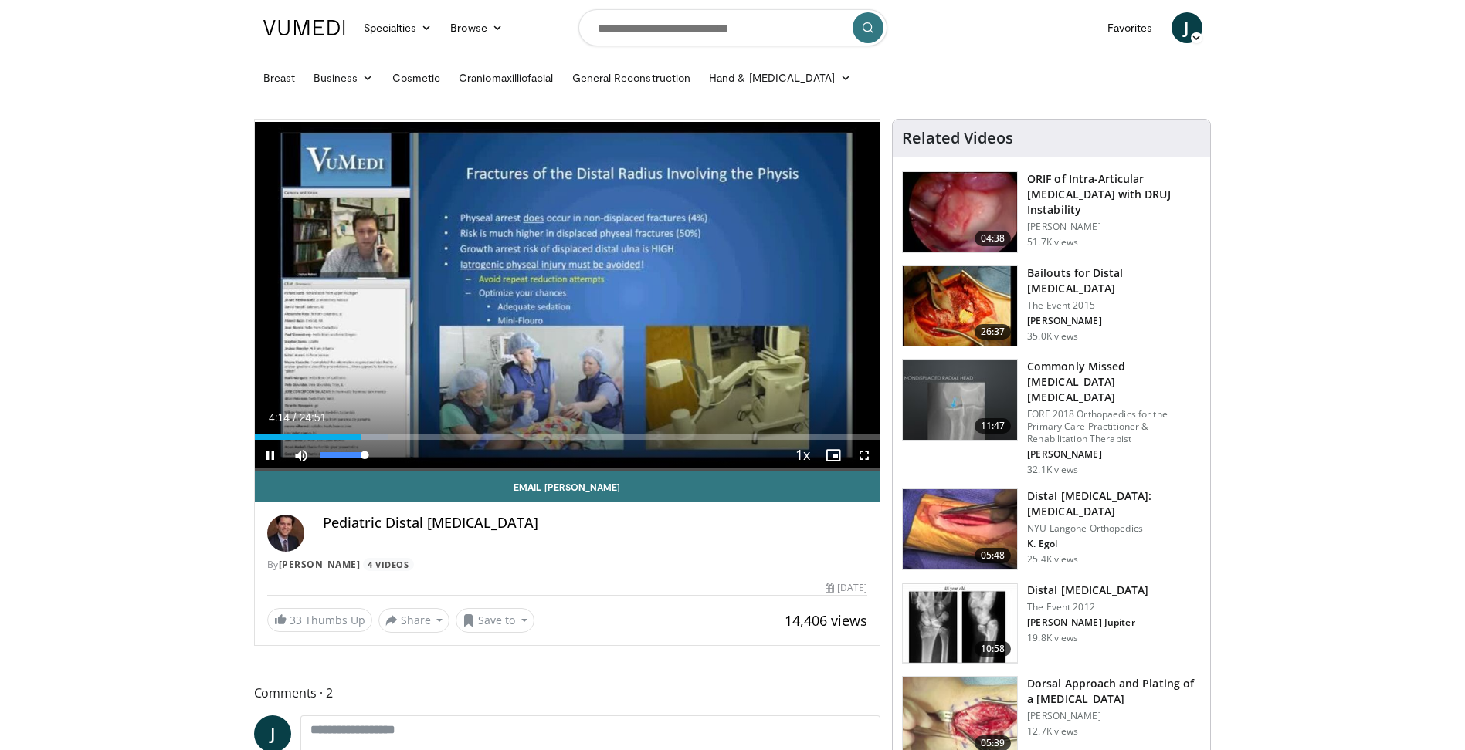
click at [380, 459] on div "Mute 89%" at bounding box center [340, 455] width 108 height 31
drag, startPoint x: 364, startPoint y: 453, endPoint x: 383, endPoint y: 453, distance: 19.3
click at [383, 453] on div "Mute 100%" at bounding box center [340, 455] width 108 height 31
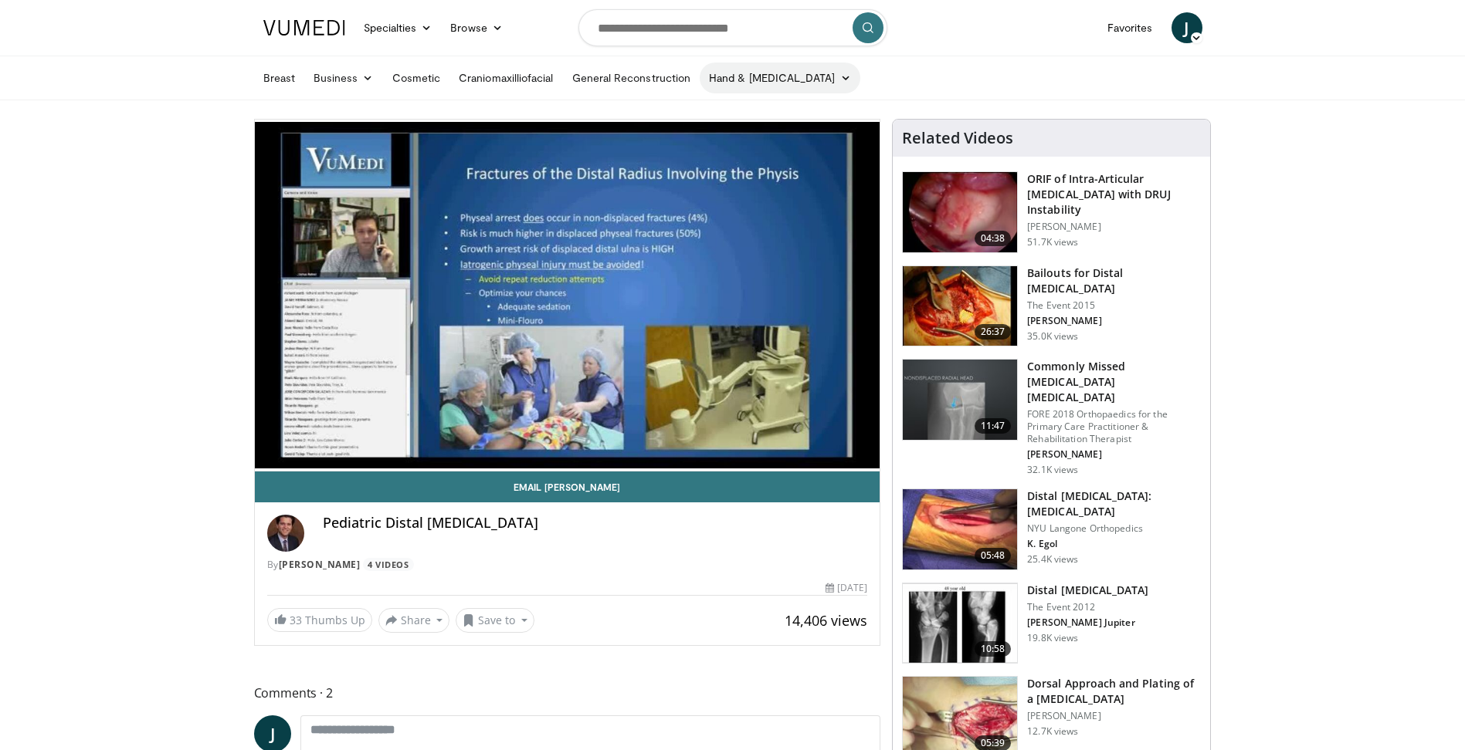
click at [767, 87] on link "Hand & [MEDICAL_DATA]" at bounding box center [779, 78] width 161 height 31
click at [778, 111] on link "Wide Awake Hand Surgery" at bounding box center [792, 114] width 184 height 25
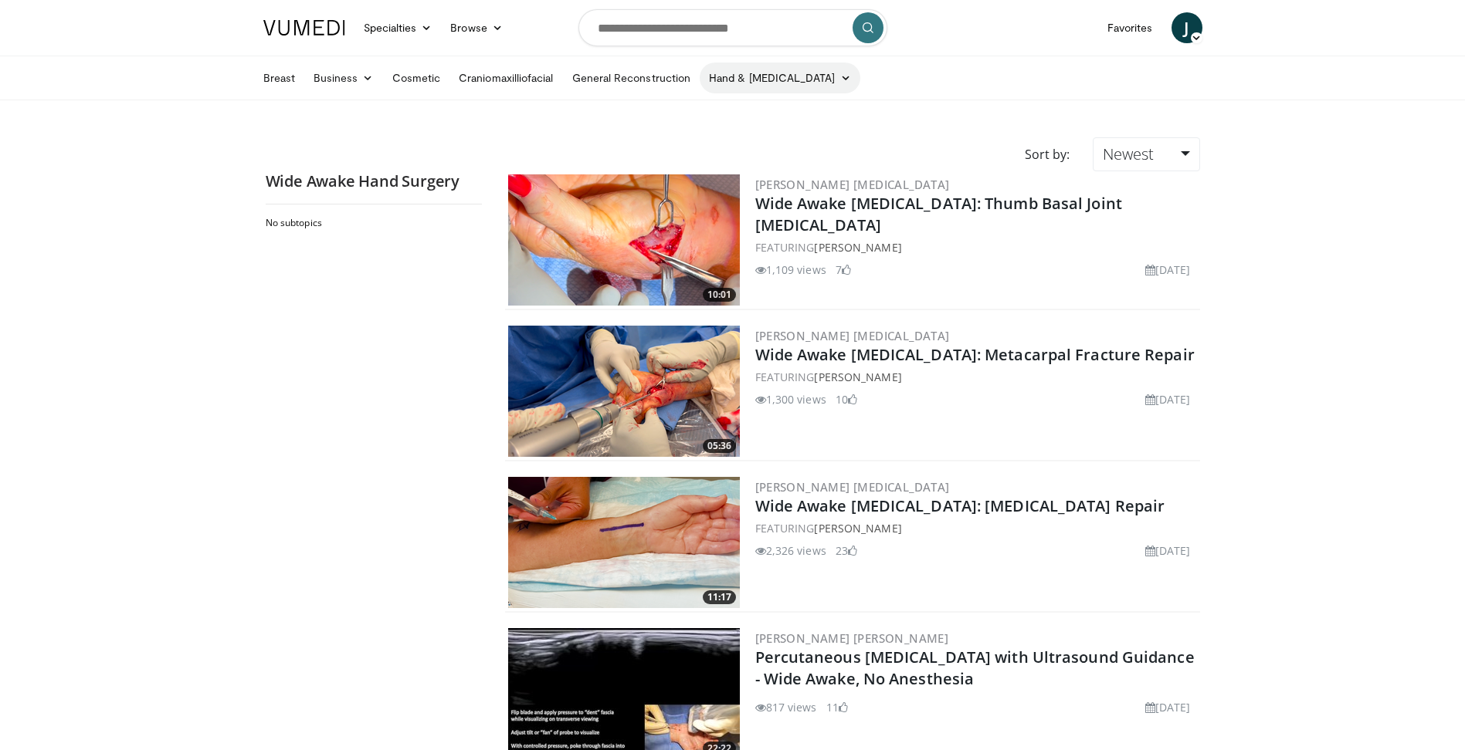
click at [740, 90] on link "Hand & [MEDICAL_DATA]" at bounding box center [779, 78] width 161 height 31
click at [627, 72] on link "General Reconstruction" at bounding box center [631, 78] width 137 height 31
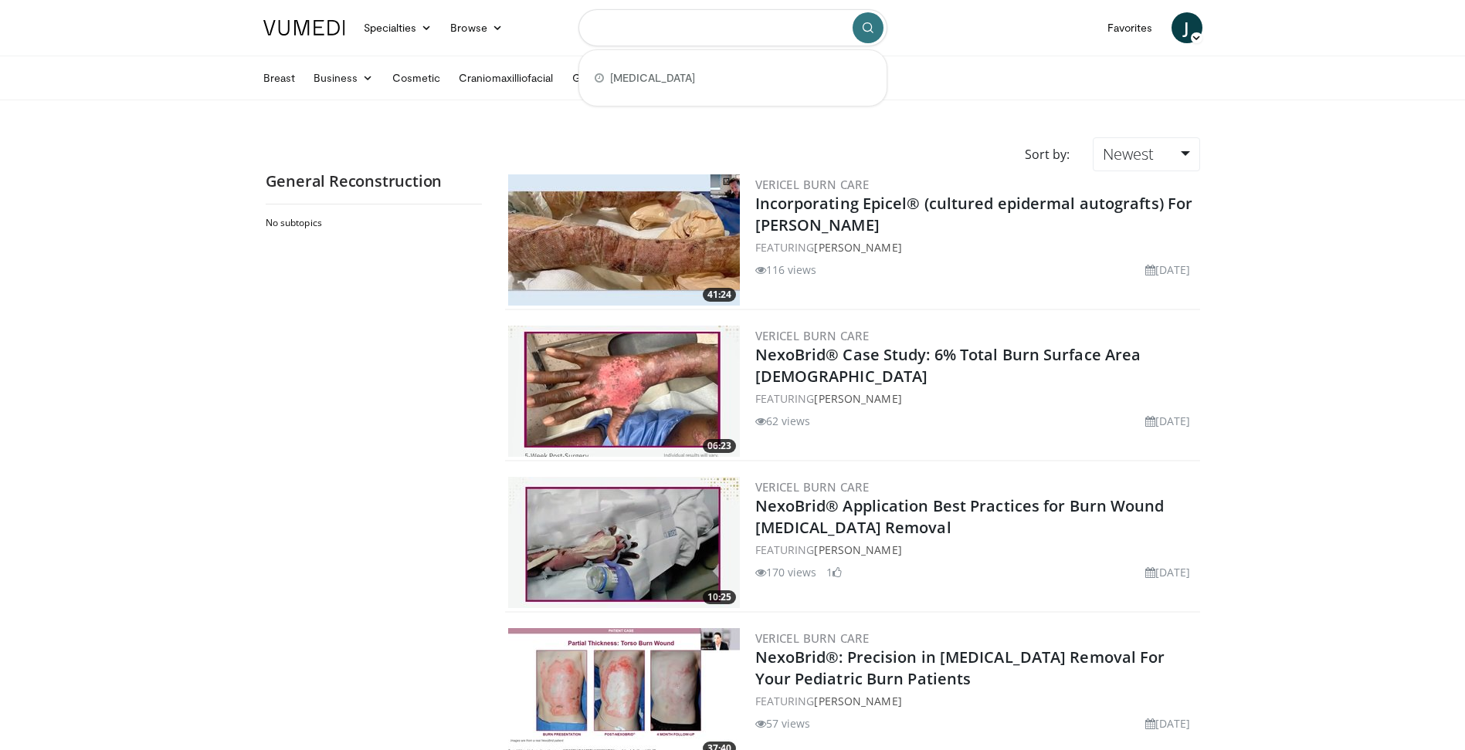
click at [762, 25] on input "Search topics, interventions" at bounding box center [732, 27] width 309 height 37
click at [677, 76] on div "[MEDICAL_DATA]" at bounding box center [732, 78] width 295 height 31
type input "**********"
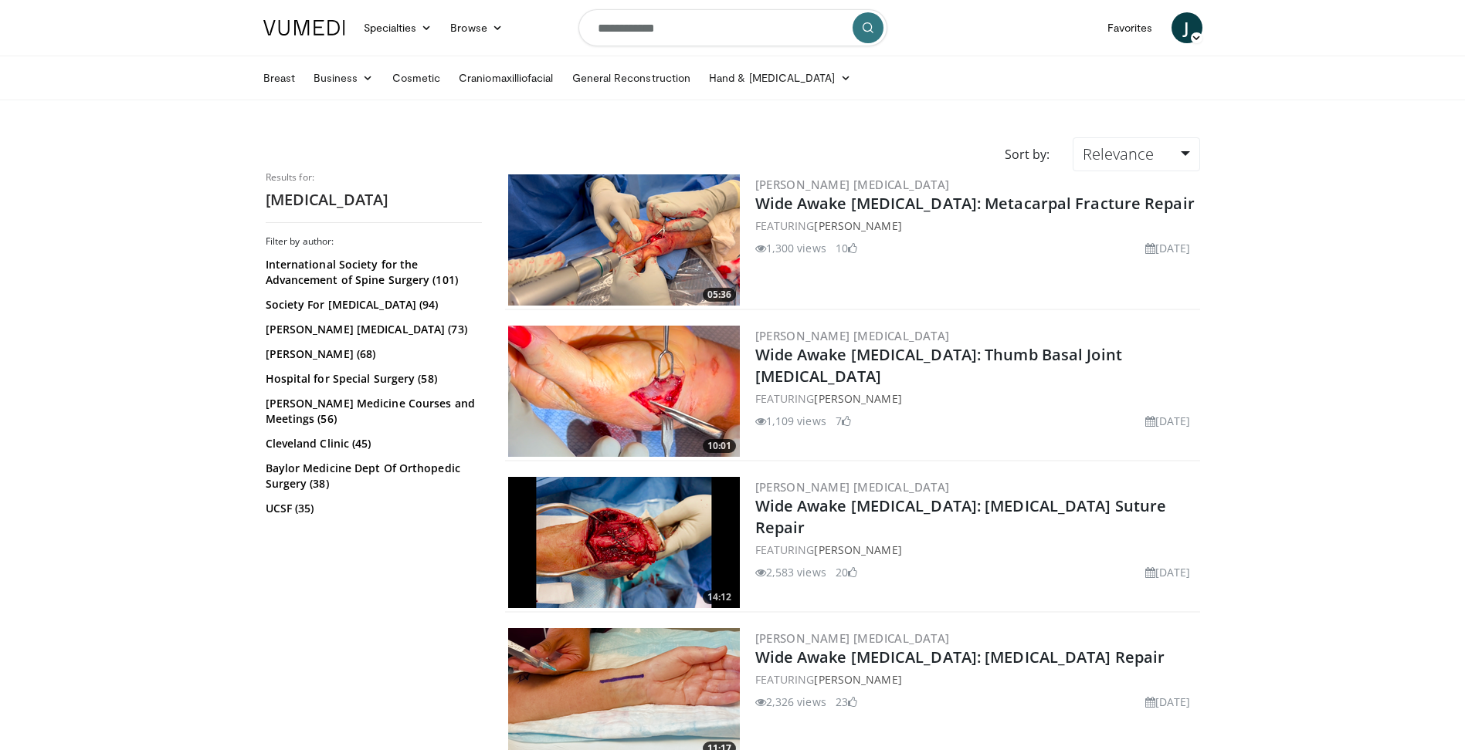
drag, startPoint x: 754, startPoint y: 106, endPoint x: 747, endPoint y: 100, distance: 8.8
drag, startPoint x: 747, startPoint y: 100, endPoint x: 215, endPoint y: 201, distance: 541.3
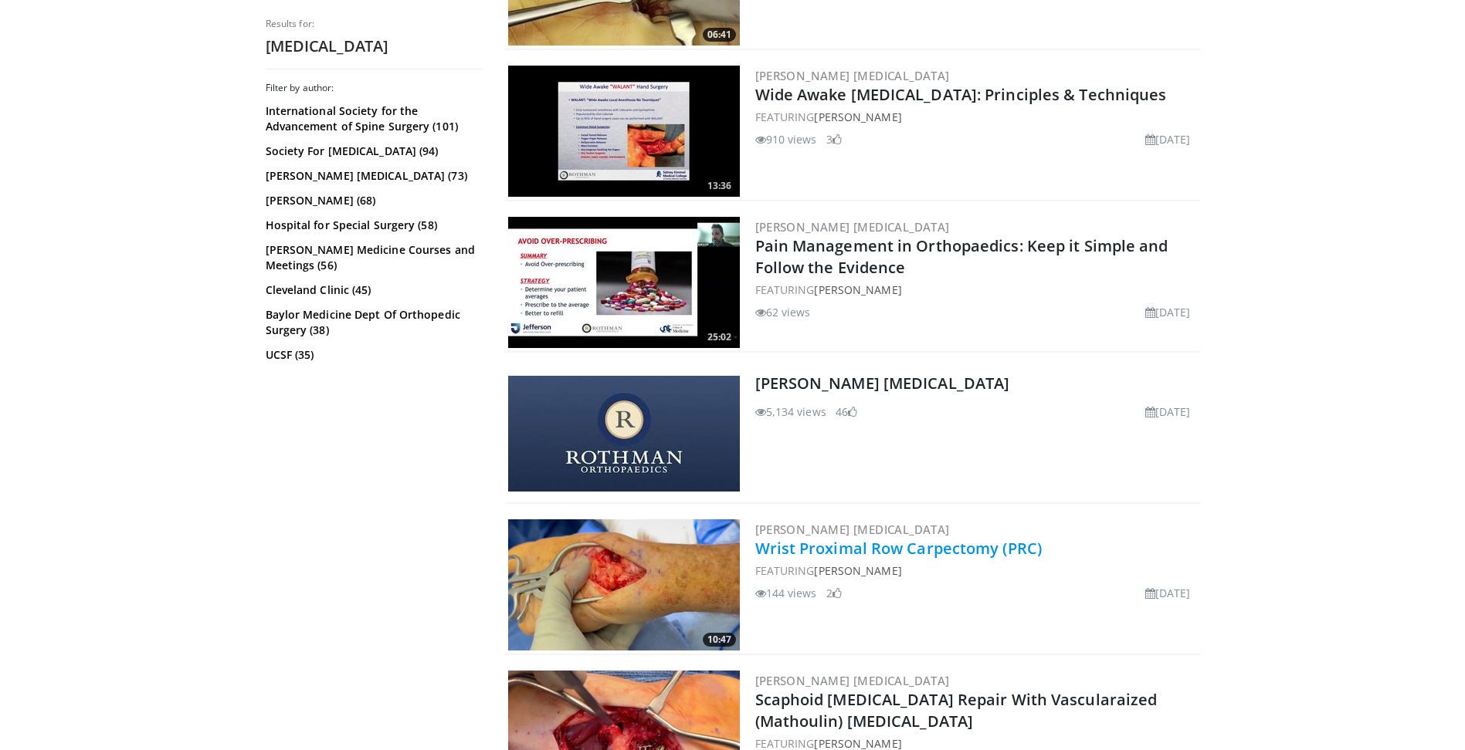
scroll to position [1467, 0]
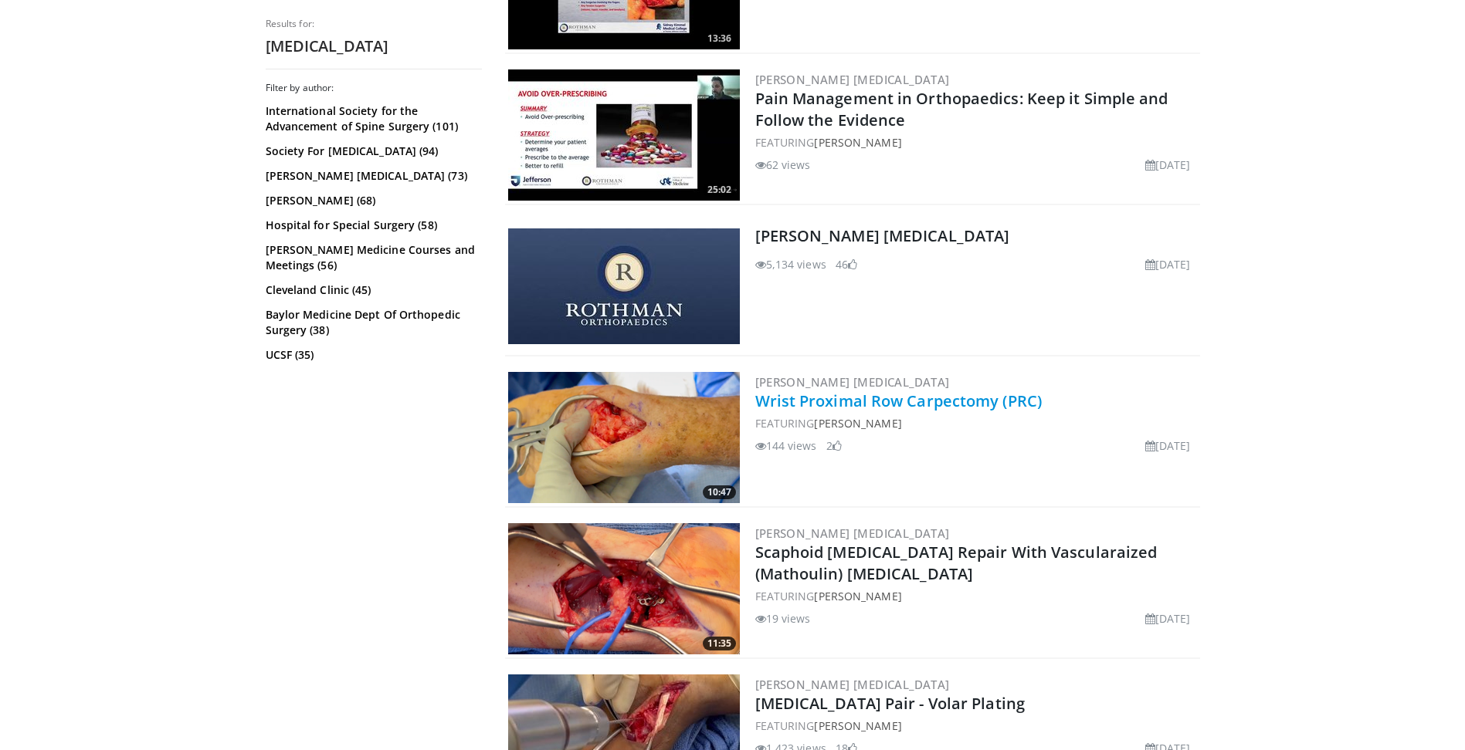
click at [874, 408] on link "Wrist Proximal Row Carpectomy (PRC)" at bounding box center [898, 401] width 287 height 21
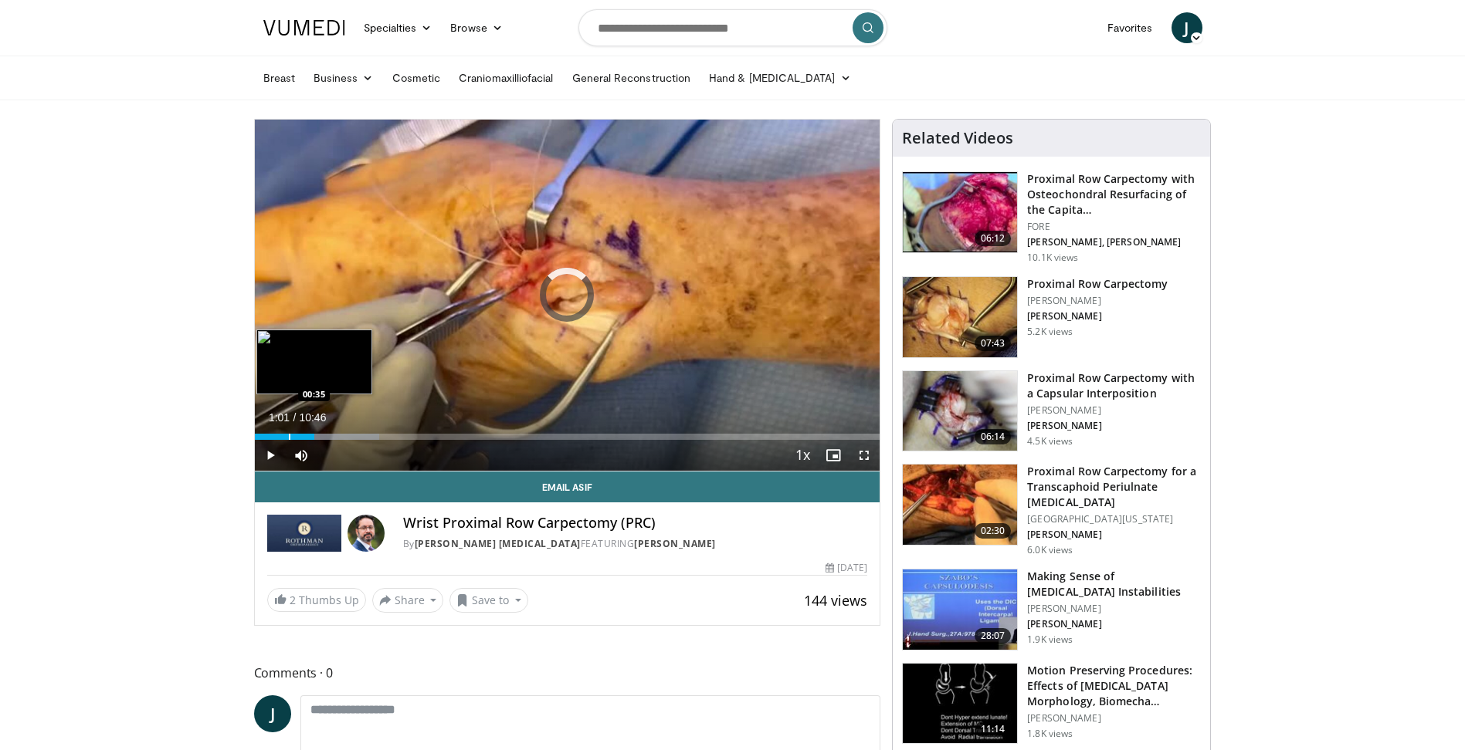
click at [289, 435] on div "Progress Bar" at bounding box center [290, 437] width 2 height 6
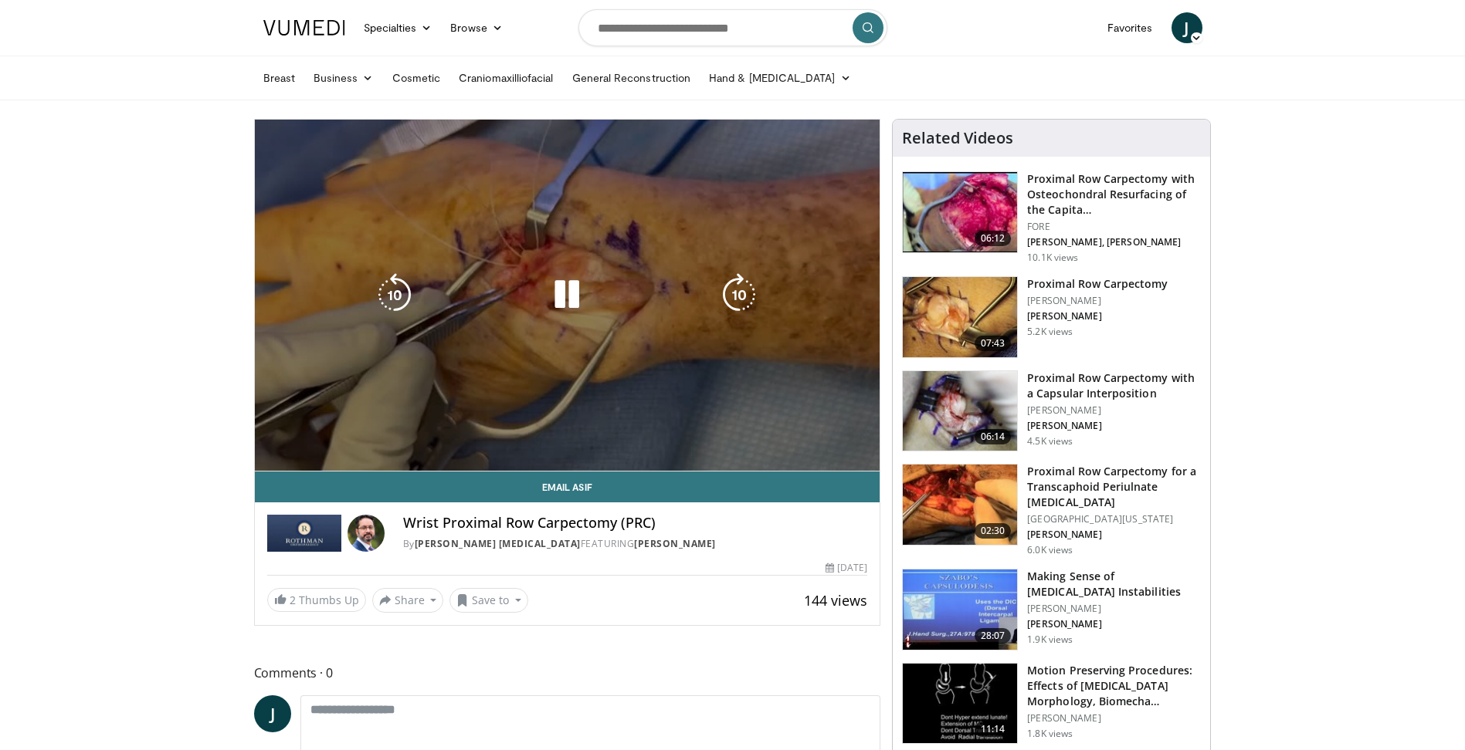
click at [276, 436] on video-js "**********" at bounding box center [567, 296] width 625 height 352
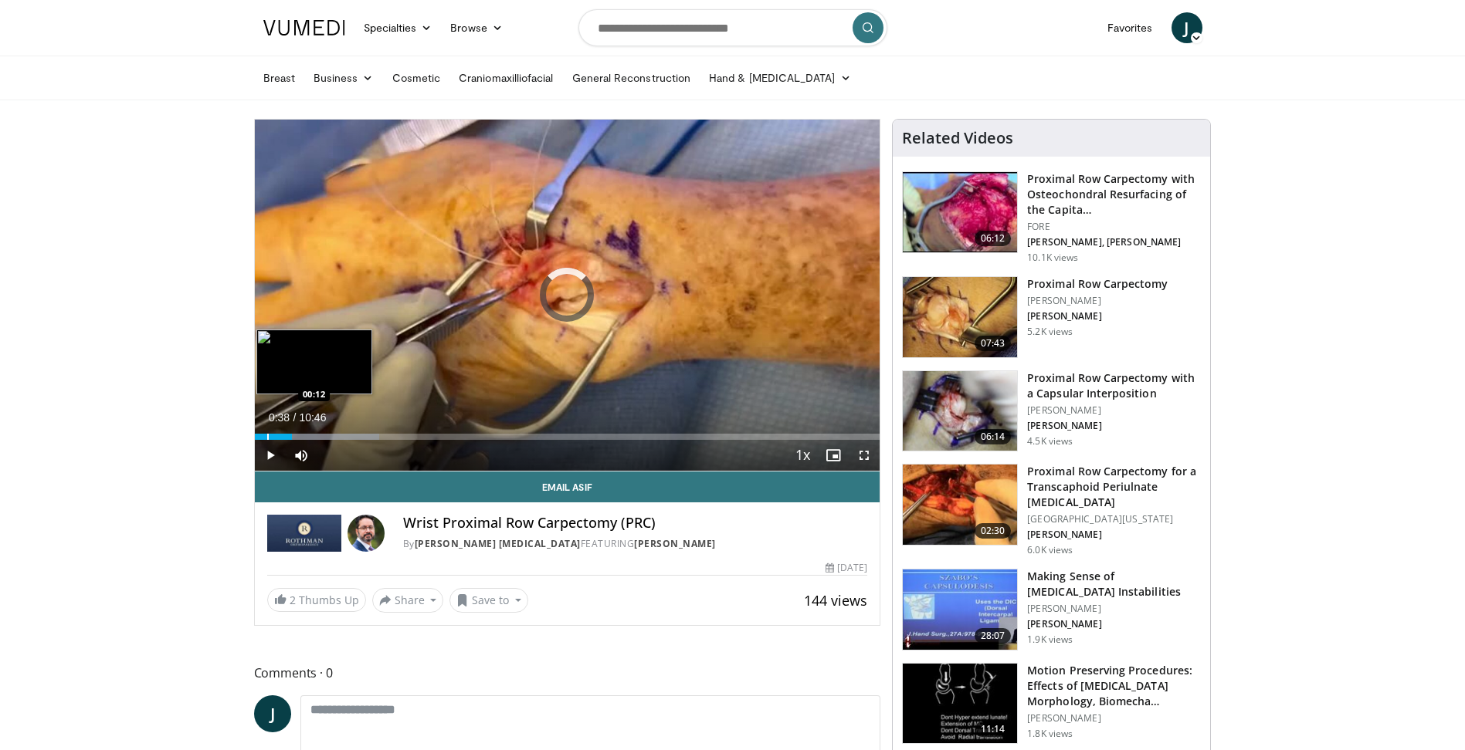
click at [267, 436] on div "Progress Bar" at bounding box center [268, 437] width 2 height 6
click at [349, 434] on div "Loaded : 32.21% 02:23 01:28" at bounding box center [567, 437] width 625 height 6
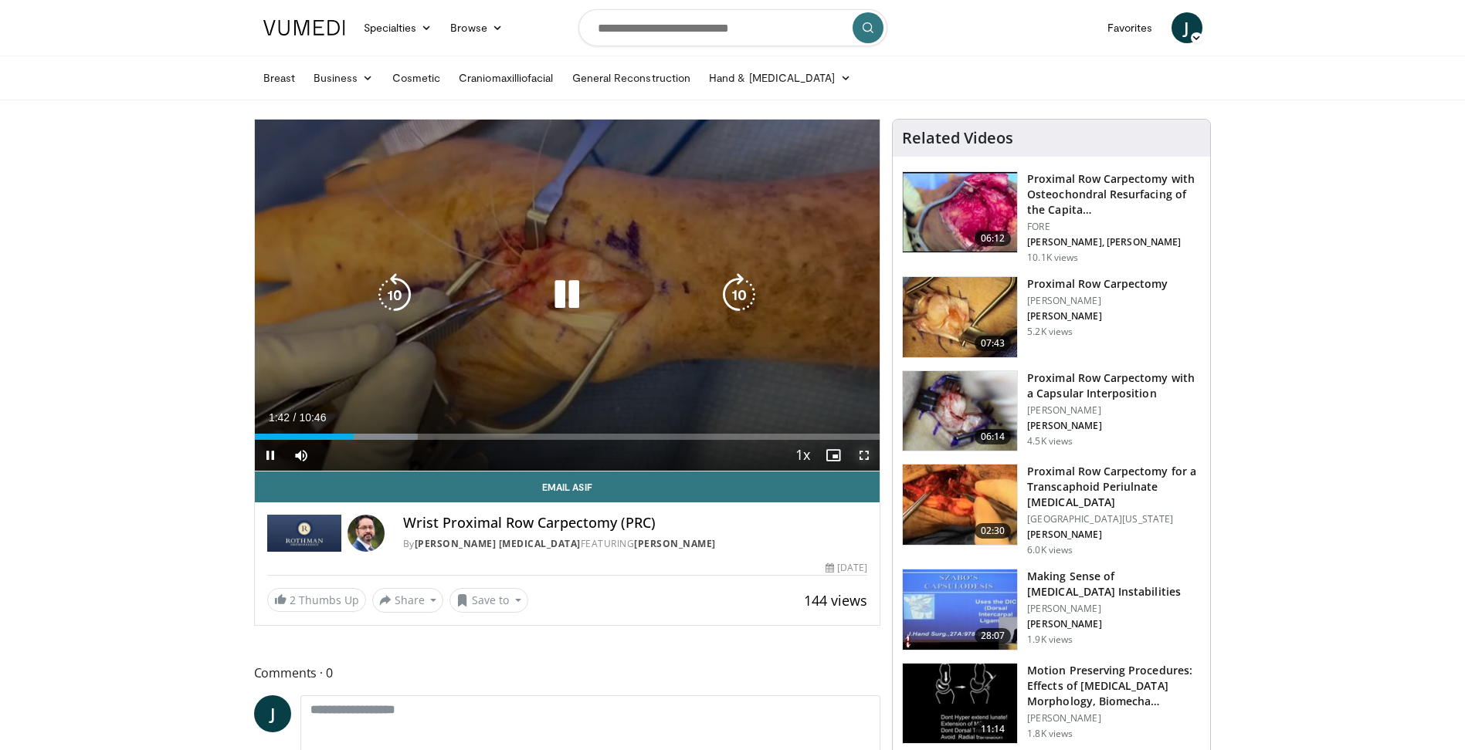
drag, startPoint x: 866, startPoint y: 452, endPoint x: 875, endPoint y: 502, distance: 50.9
click at [872, 445] on span "Video Player" at bounding box center [863, 455] width 31 height 31
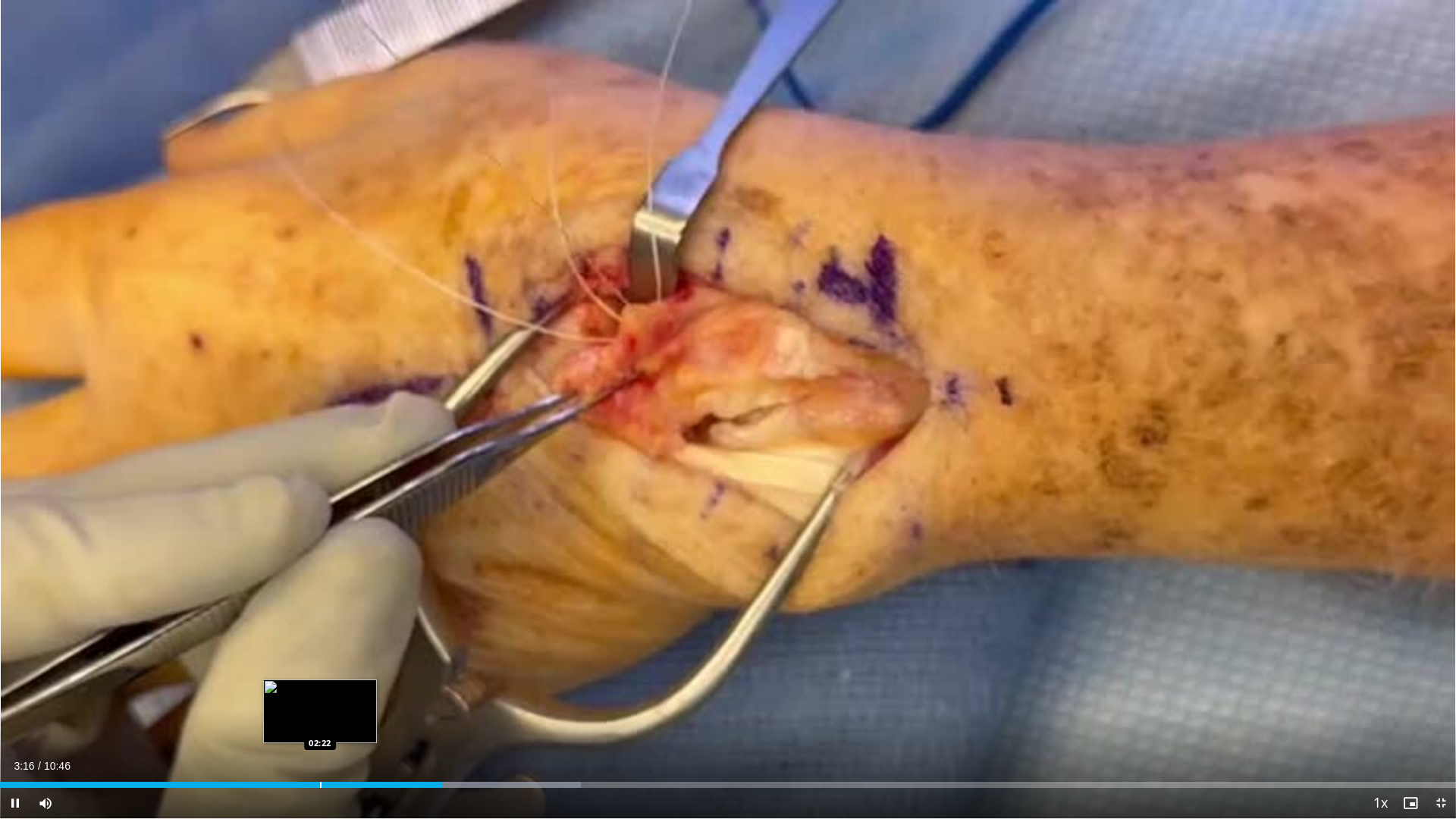
click at [311, 737] on div "Loaded : 39.88% 03:16 02:22" at bounding box center [728, 785] width 1456 height 6
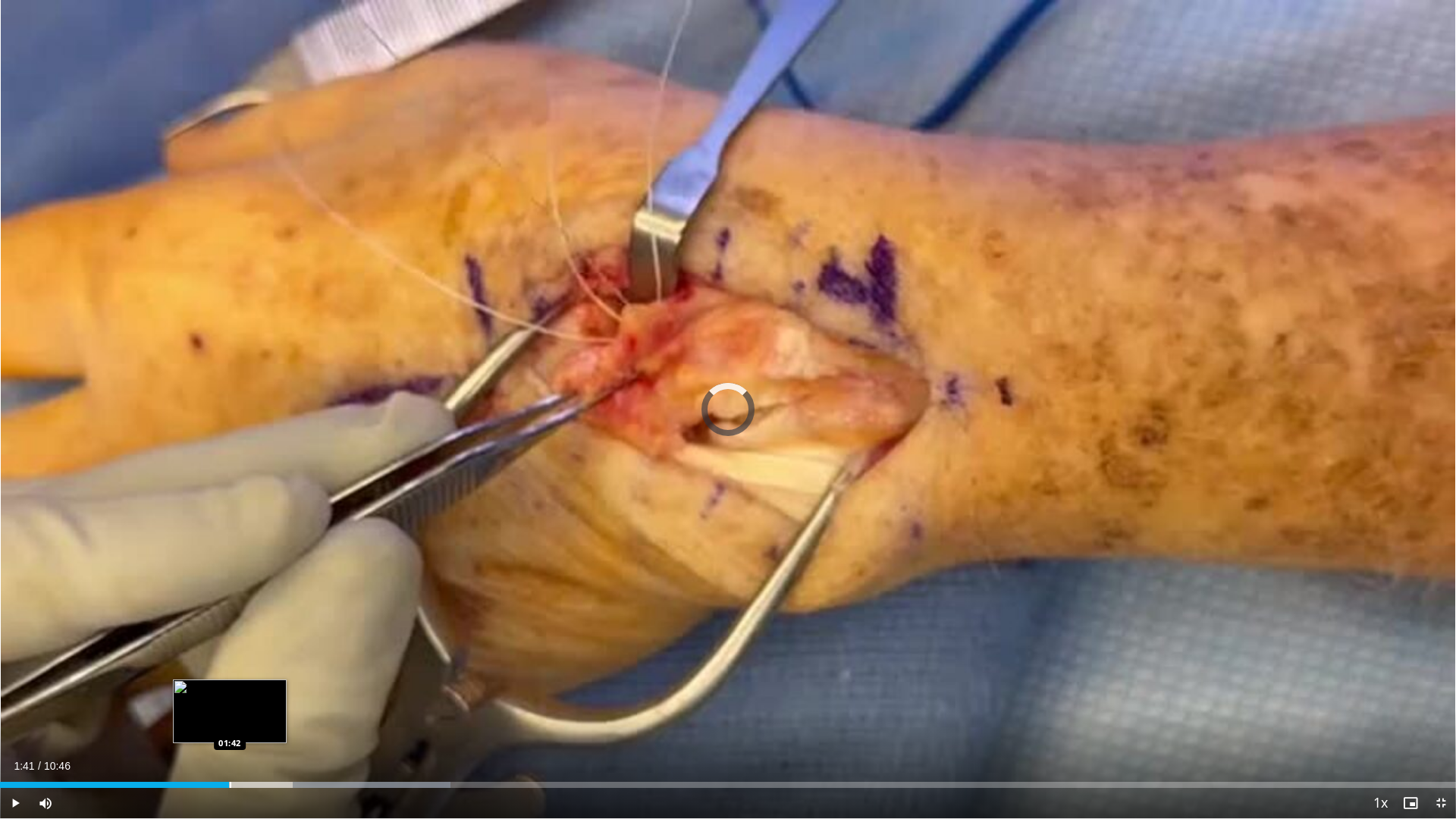
click at [229, 737] on div "01:41" at bounding box center [114, 785] width 229 height 6
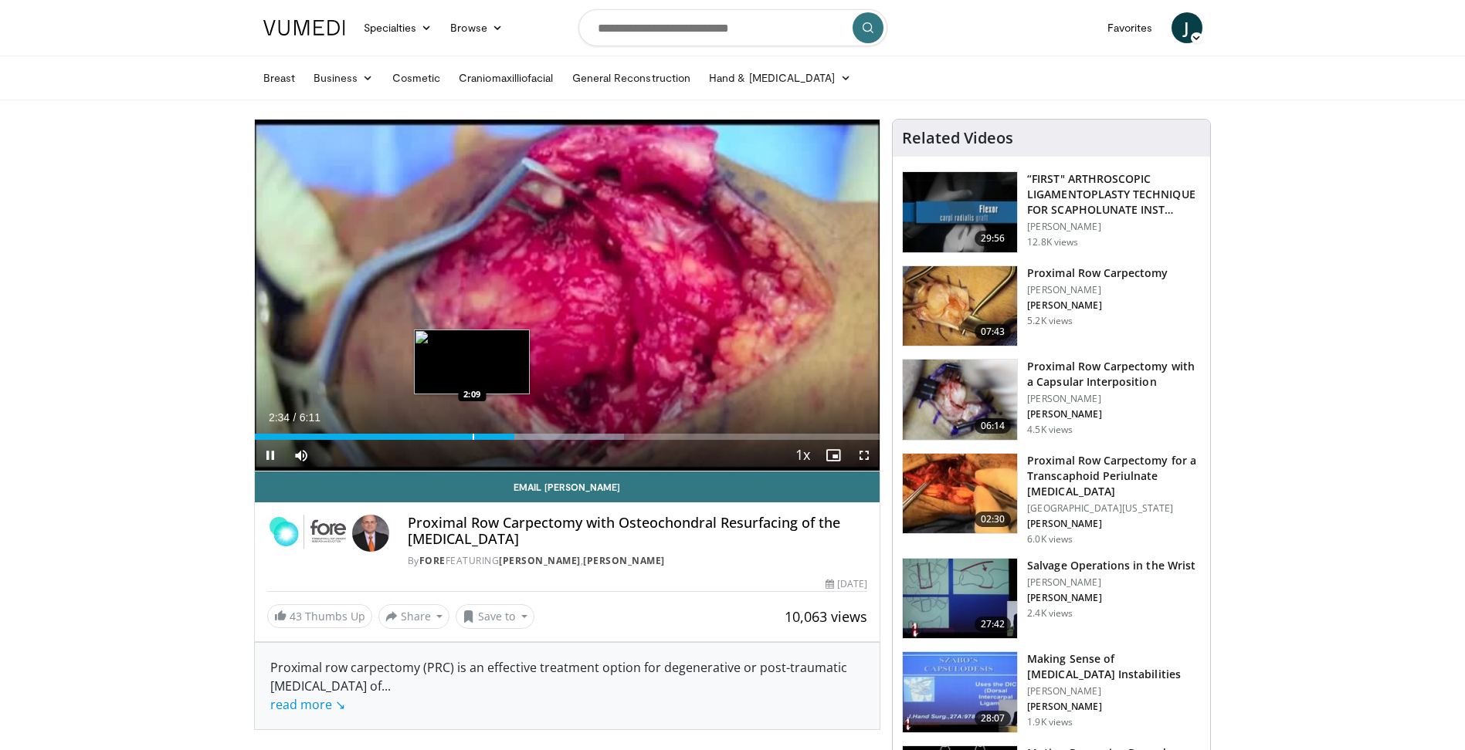
click at [472, 430] on div "Loaded : 59.06% 2:34 2:09" at bounding box center [567, 432] width 625 height 15
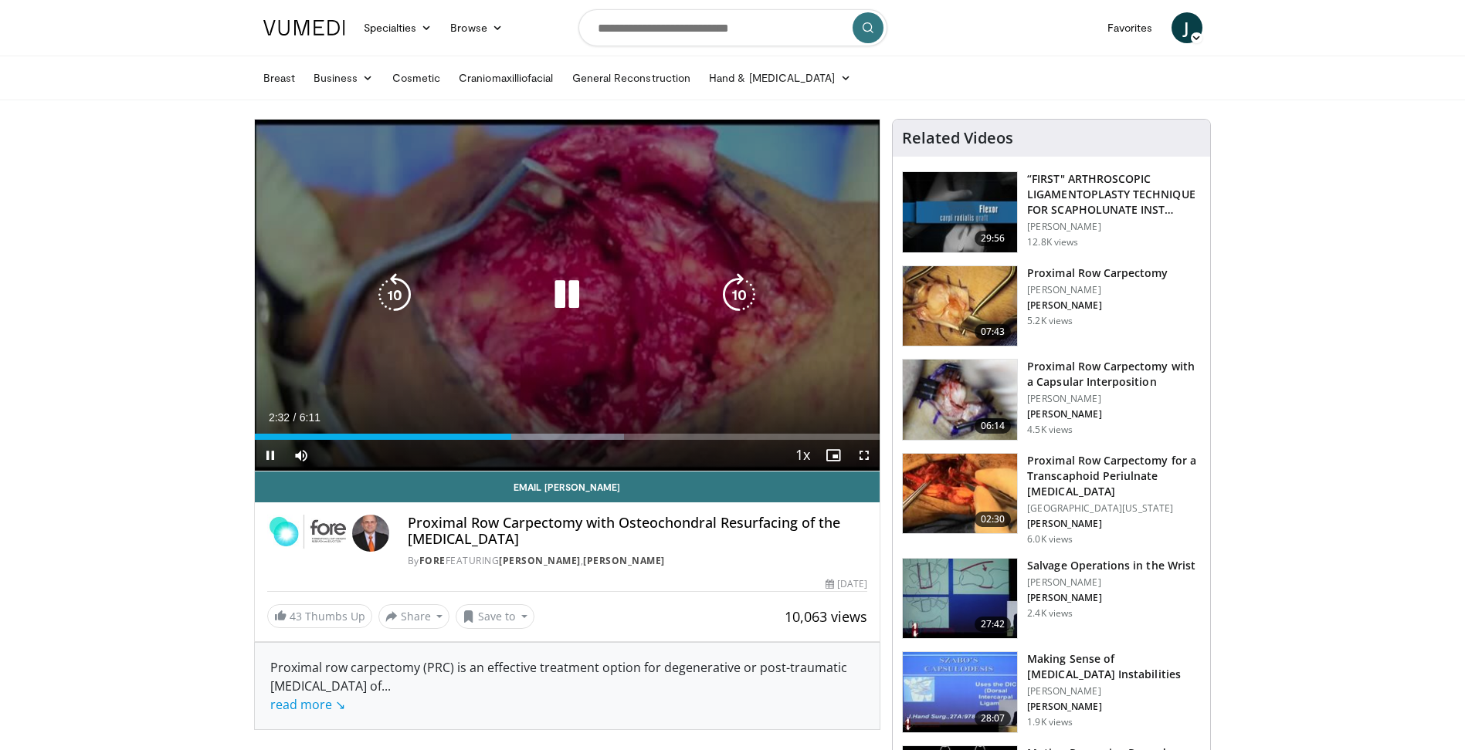
click at [606, 312] on div "10 seconds Tap to unmute" at bounding box center [567, 295] width 625 height 351
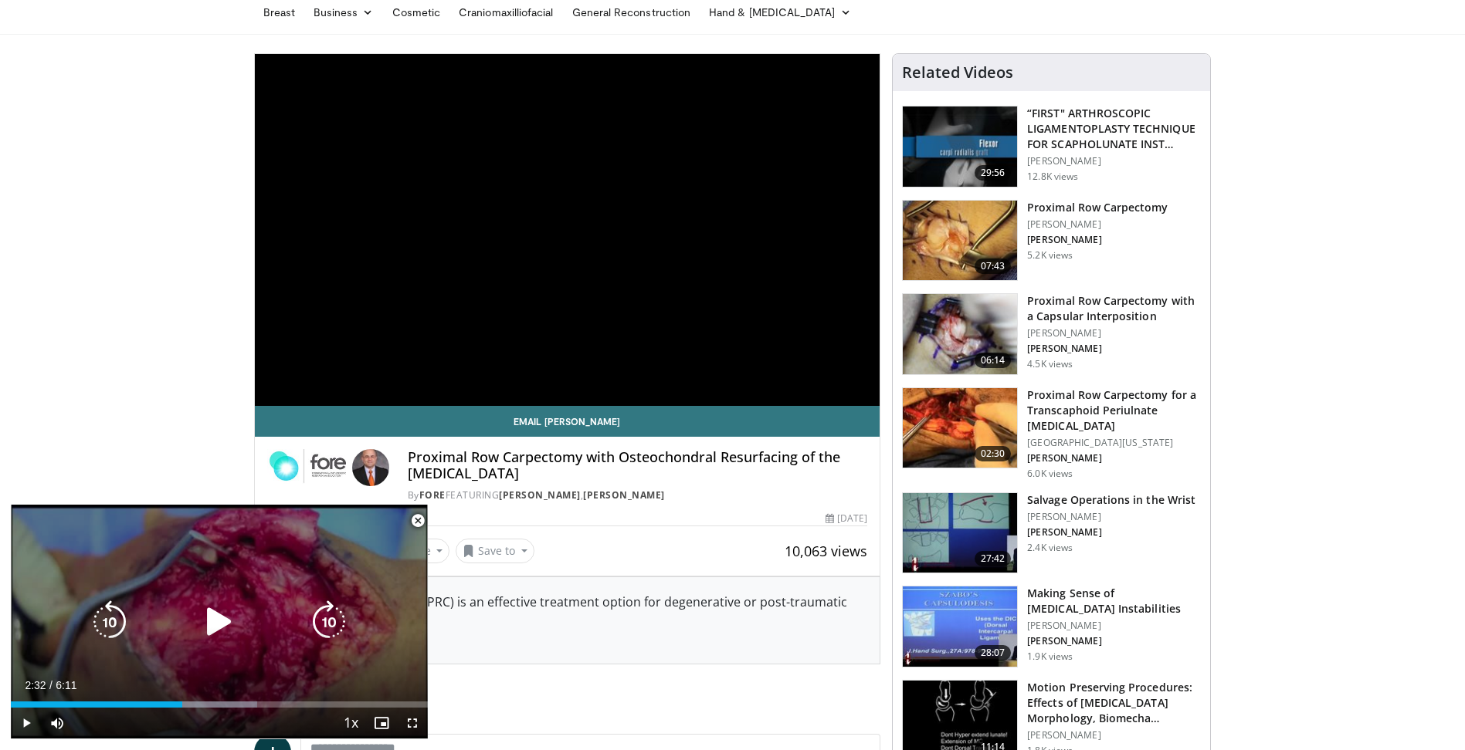
scroll to position [232, 0]
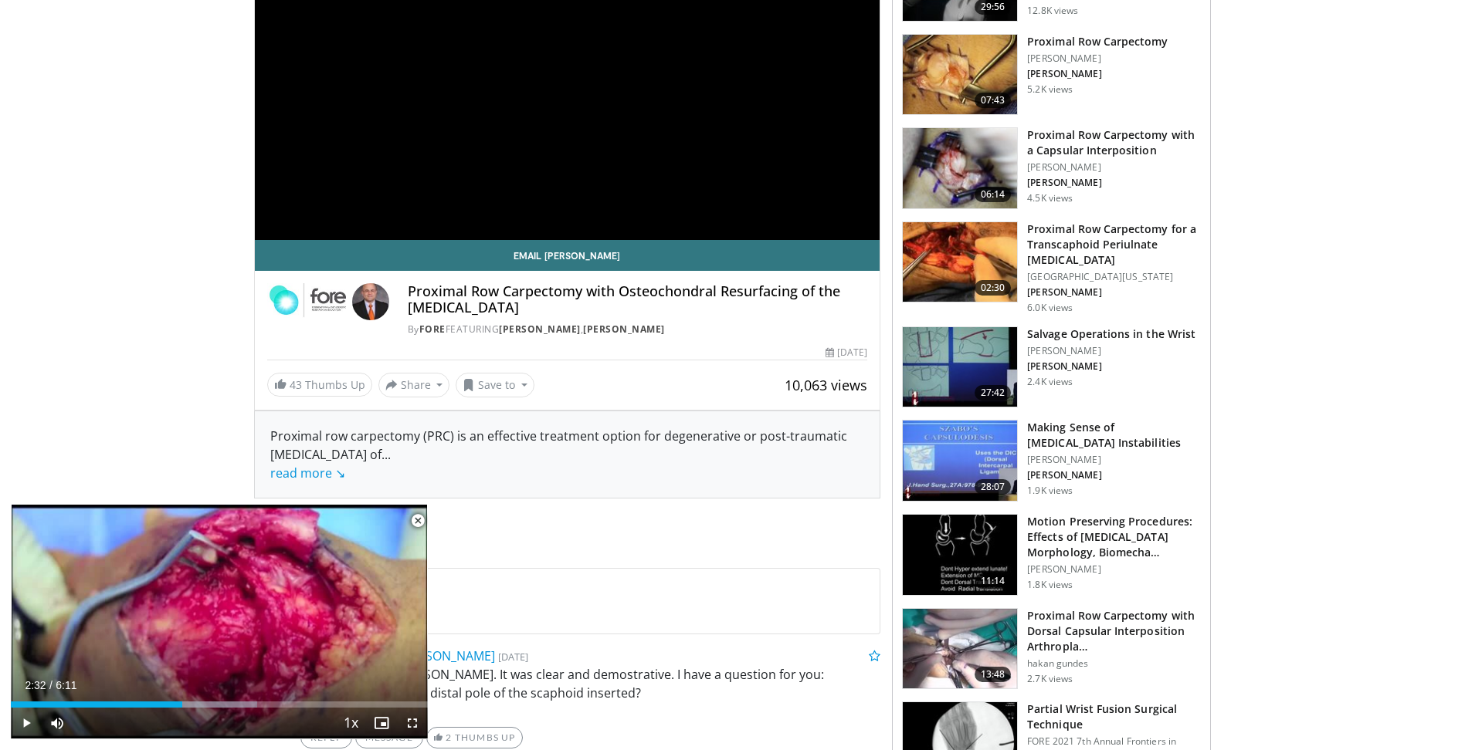
drag, startPoint x: 533, startPoint y: 234, endPoint x: 226, endPoint y: 197, distance: 309.5
drag, startPoint x: 415, startPoint y: 520, endPoint x: 369, endPoint y: 394, distance: 134.6
click at [415, 520] on span "Video Player" at bounding box center [417, 521] width 31 height 31
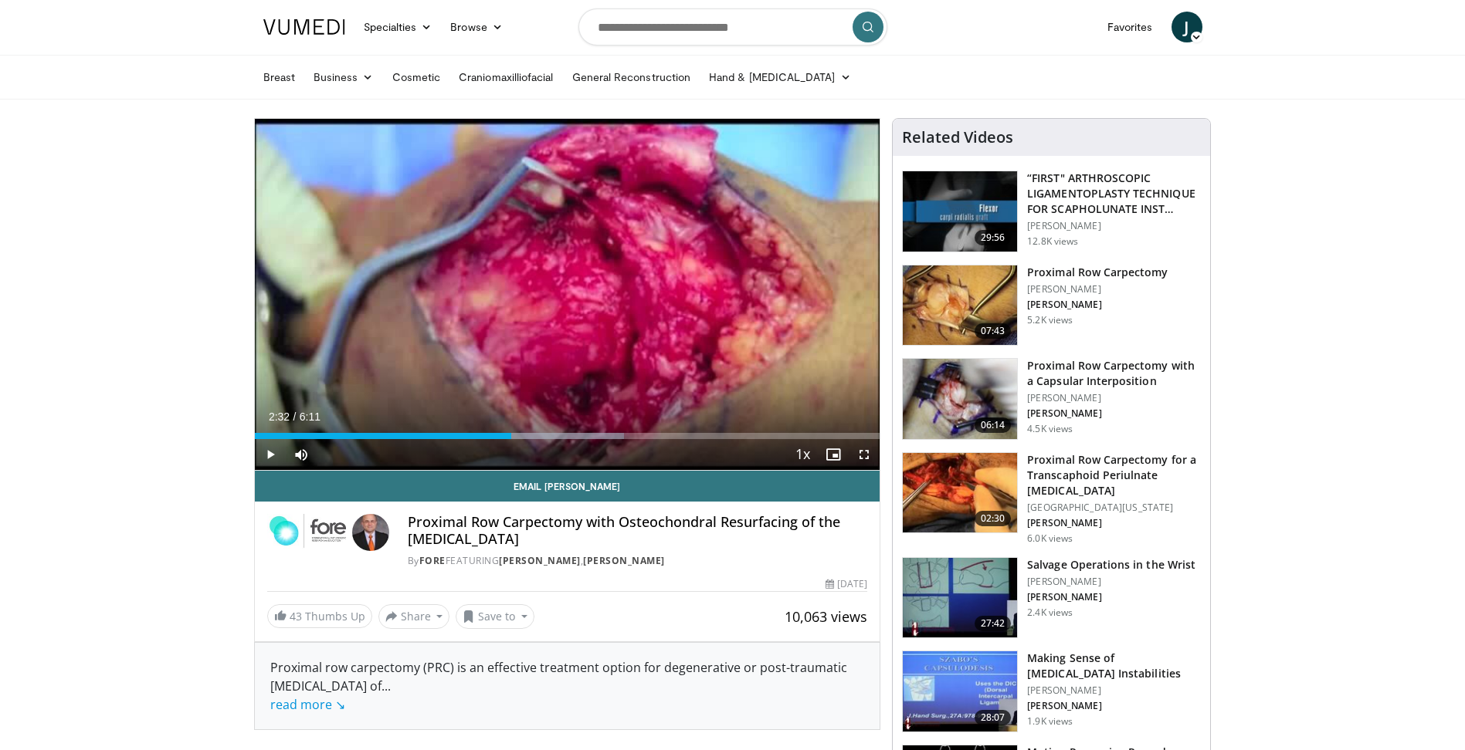
scroll to position [0, 0]
click at [418, 37] on link "Specialties" at bounding box center [397, 27] width 87 height 31
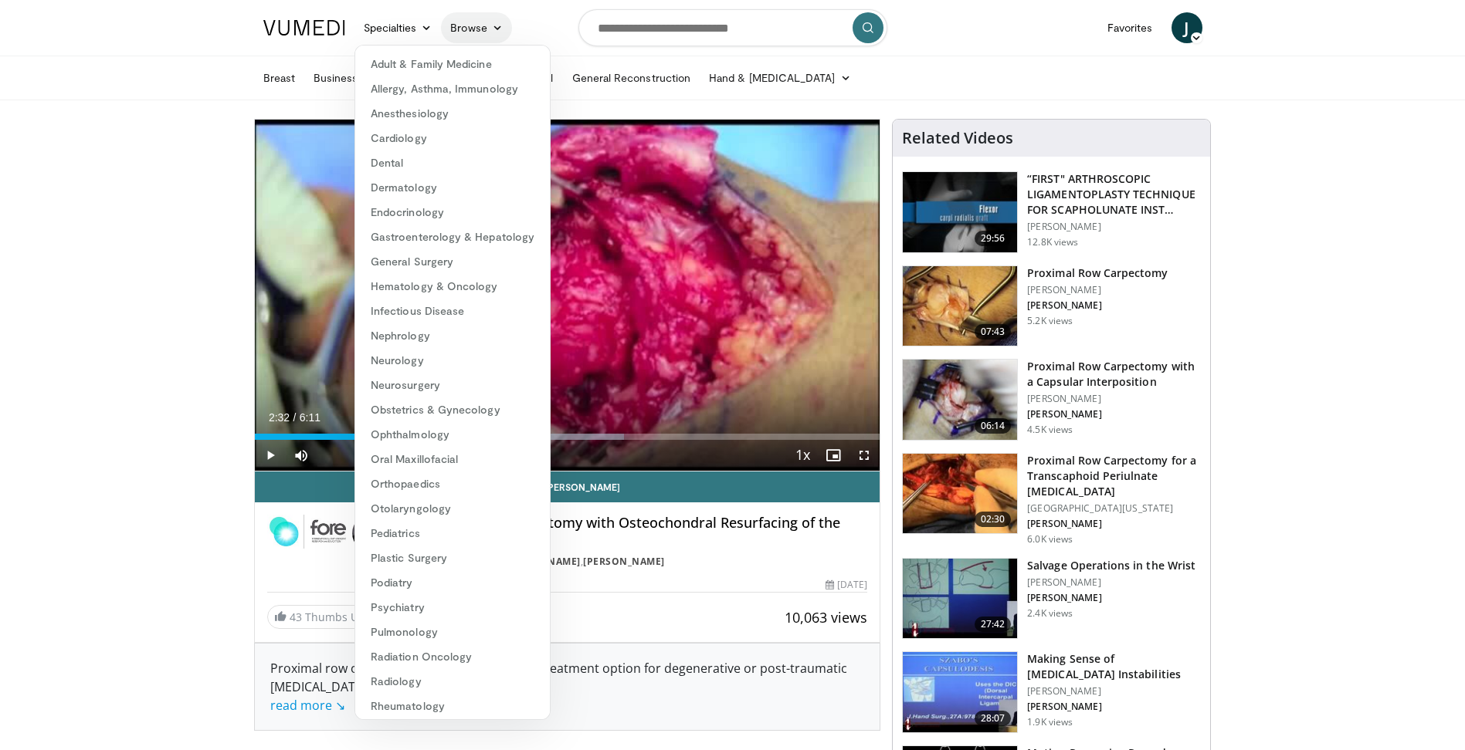
click at [489, 27] on link "Browse" at bounding box center [476, 27] width 71 height 31
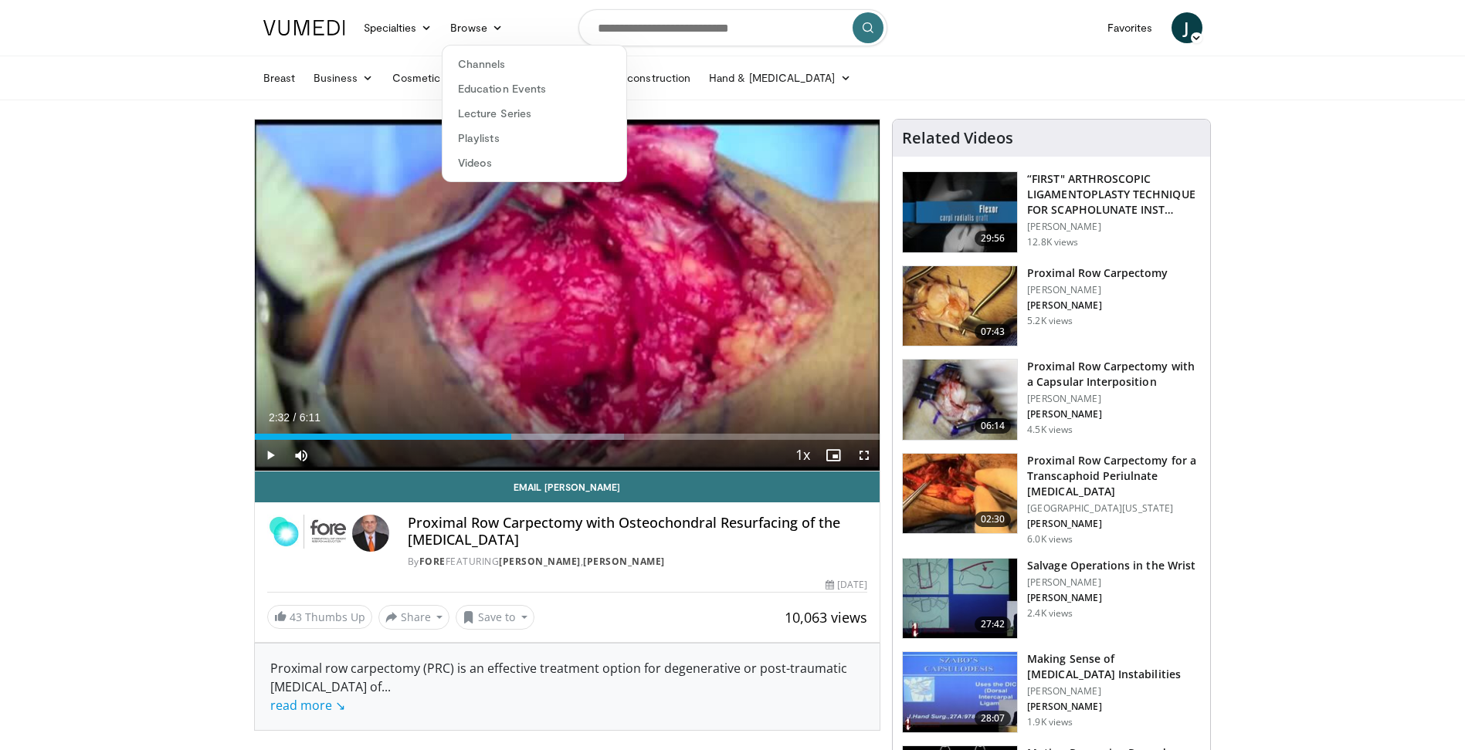
drag, startPoint x: 157, startPoint y: 88, endPoint x: 189, endPoint y: 83, distance: 32.8
click at [254, 89] on div "Breast Business Finance & Taxes Healthcare Policy Practice Growth Cosmetic Cran…" at bounding box center [732, 77] width 957 height 43
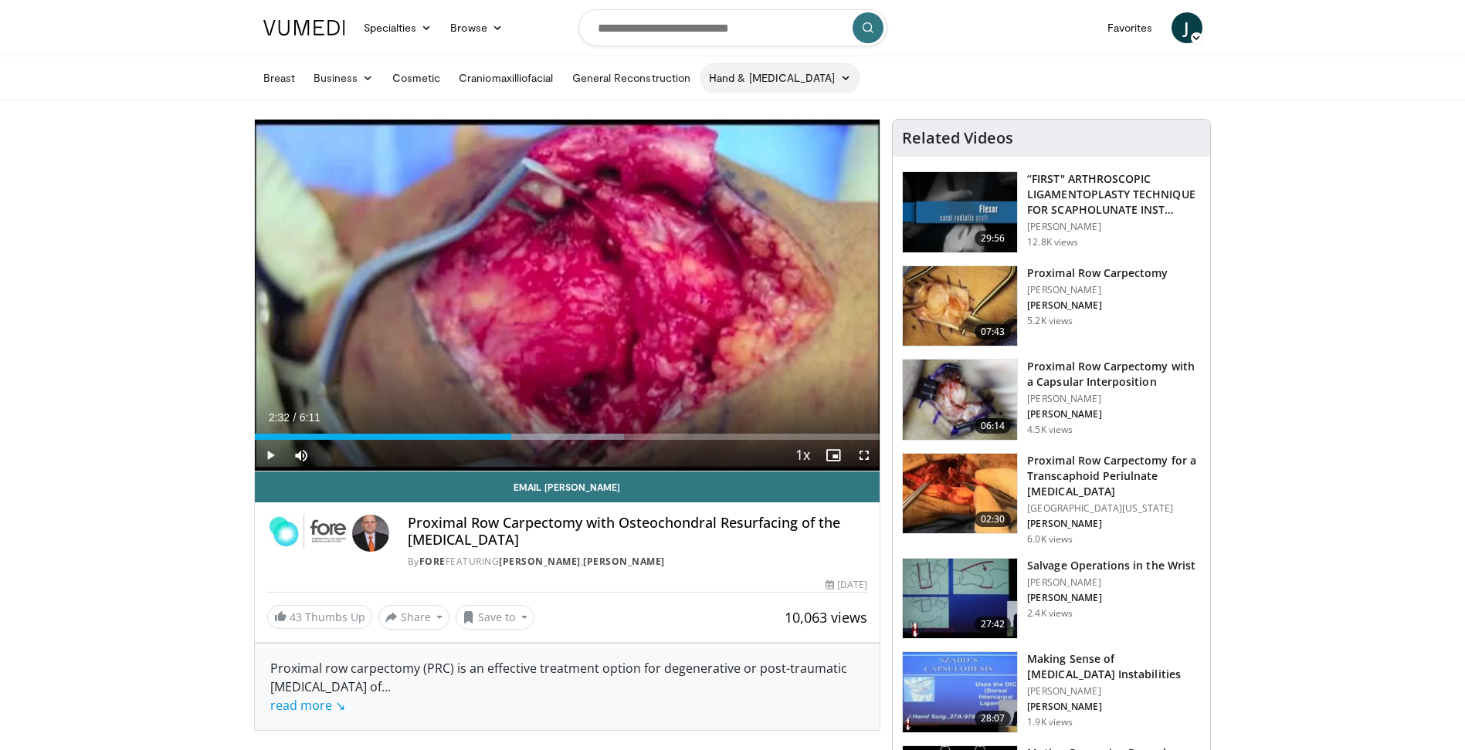
click at [814, 75] on link "Hand & [MEDICAL_DATA]" at bounding box center [779, 78] width 161 height 31
click at [757, 36] on input "Search topics, interventions" at bounding box center [732, 27] width 309 height 37
click at [706, 82] on div "hand surgery" at bounding box center [732, 78] width 295 height 31
type input "**********"
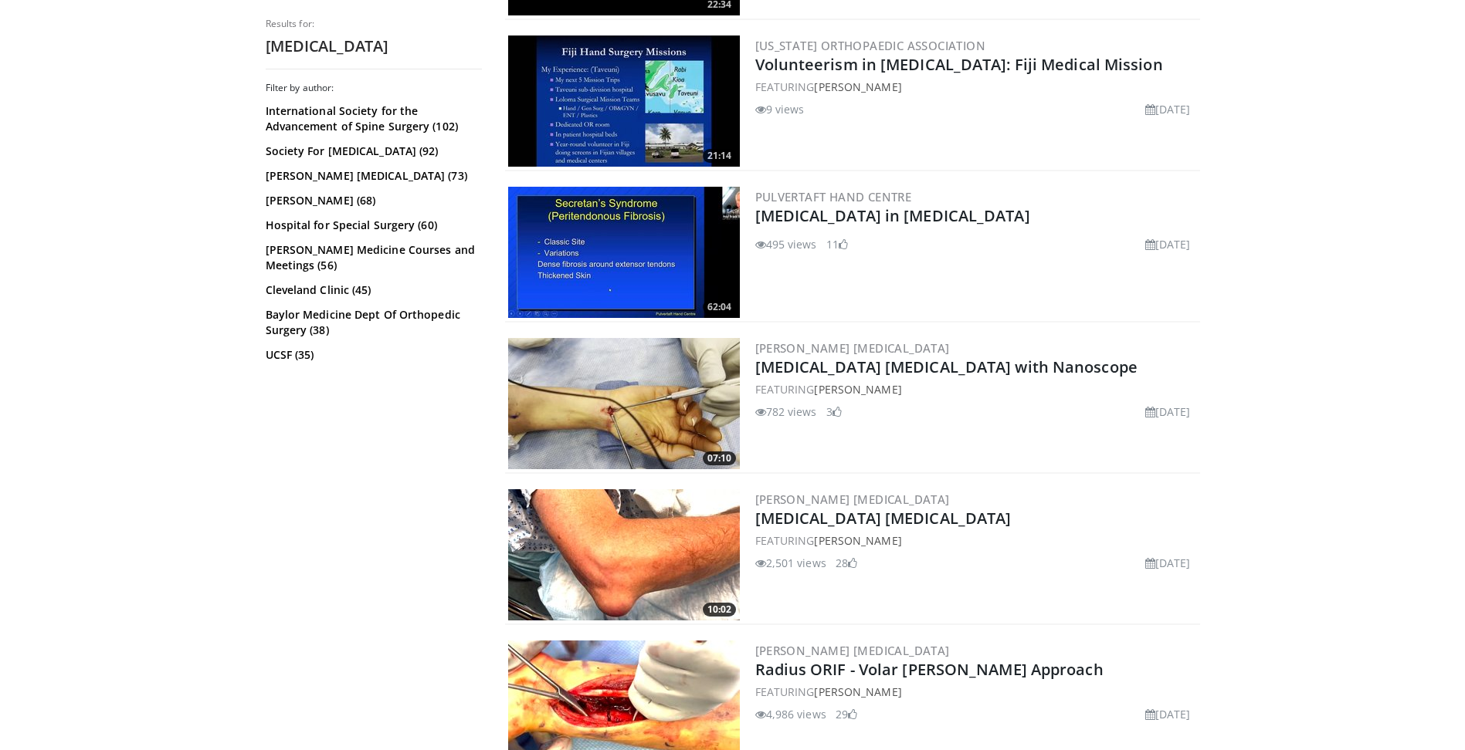
scroll to position [3398, 0]
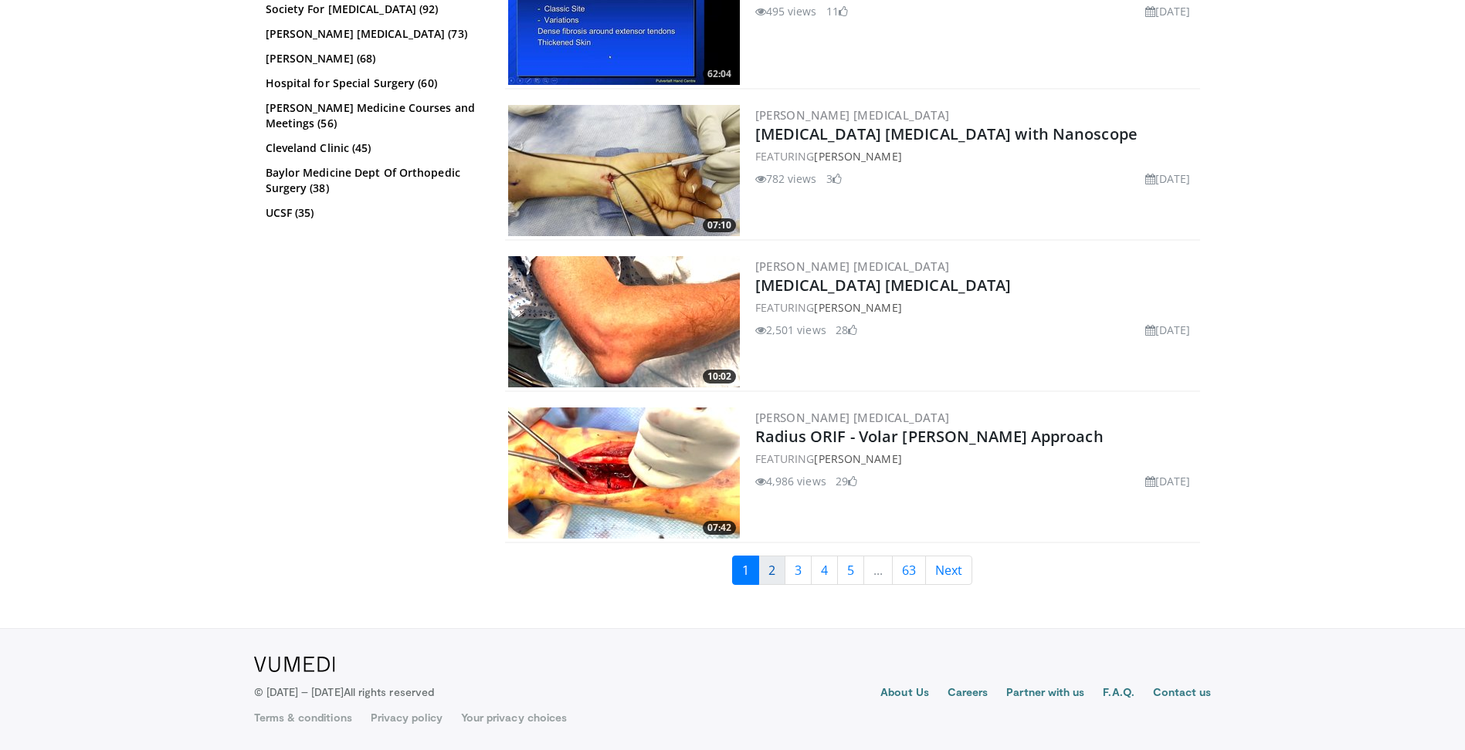
click at [775, 576] on link "2" at bounding box center [771, 570] width 27 height 29
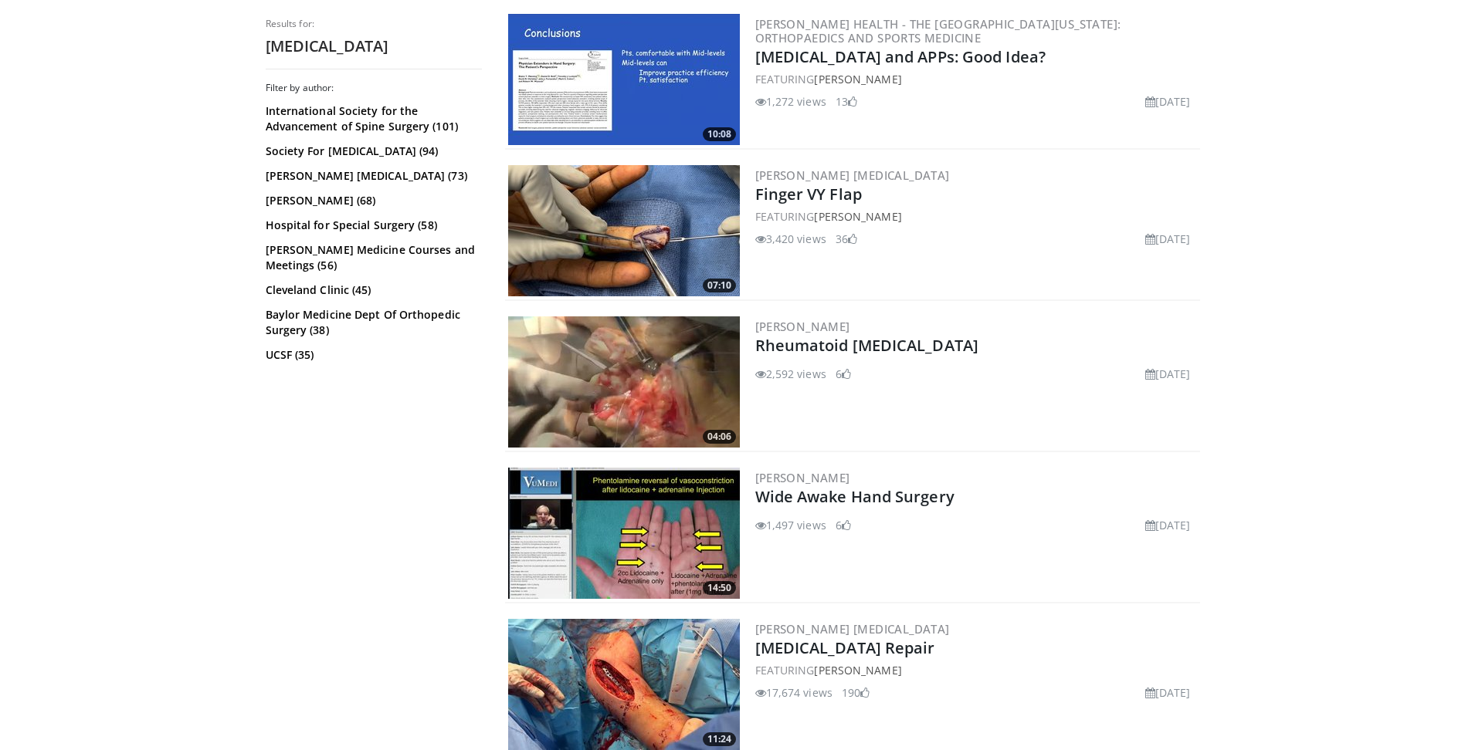
scroll to position [772, 0]
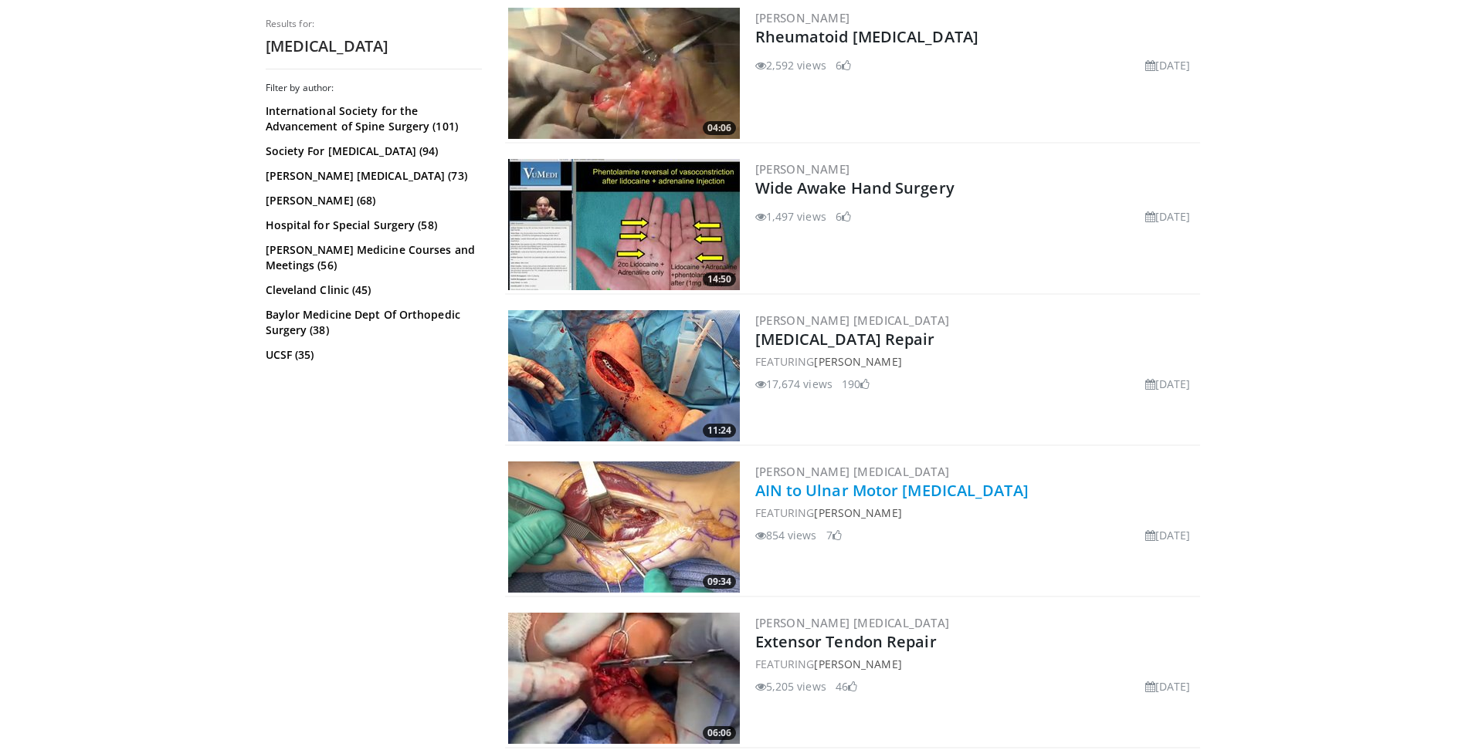
click at [869, 489] on link "AIN to Ulnar Motor [MEDICAL_DATA]" at bounding box center [891, 490] width 273 height 21
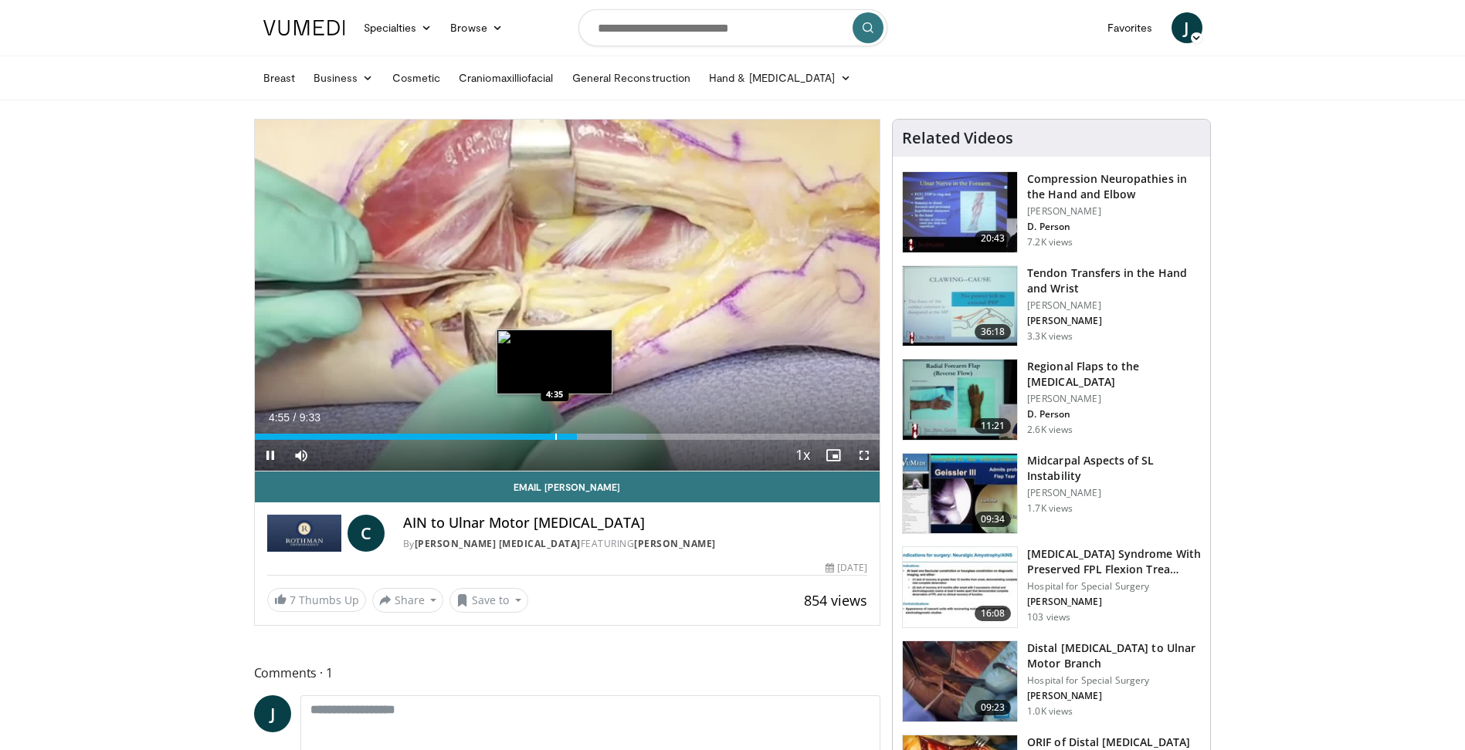
click at [554, 428] on div "Loaded : 62.67% 4:55 4:35" at bounding box center [567, 432] width 625 height 15
click at [615, 442] on div "Current Time 5:25 / Duration 9:33 Pause Skip Backward Skip Forward Mute Loaded …" at bounding box center [567, 455] width 625 height 31
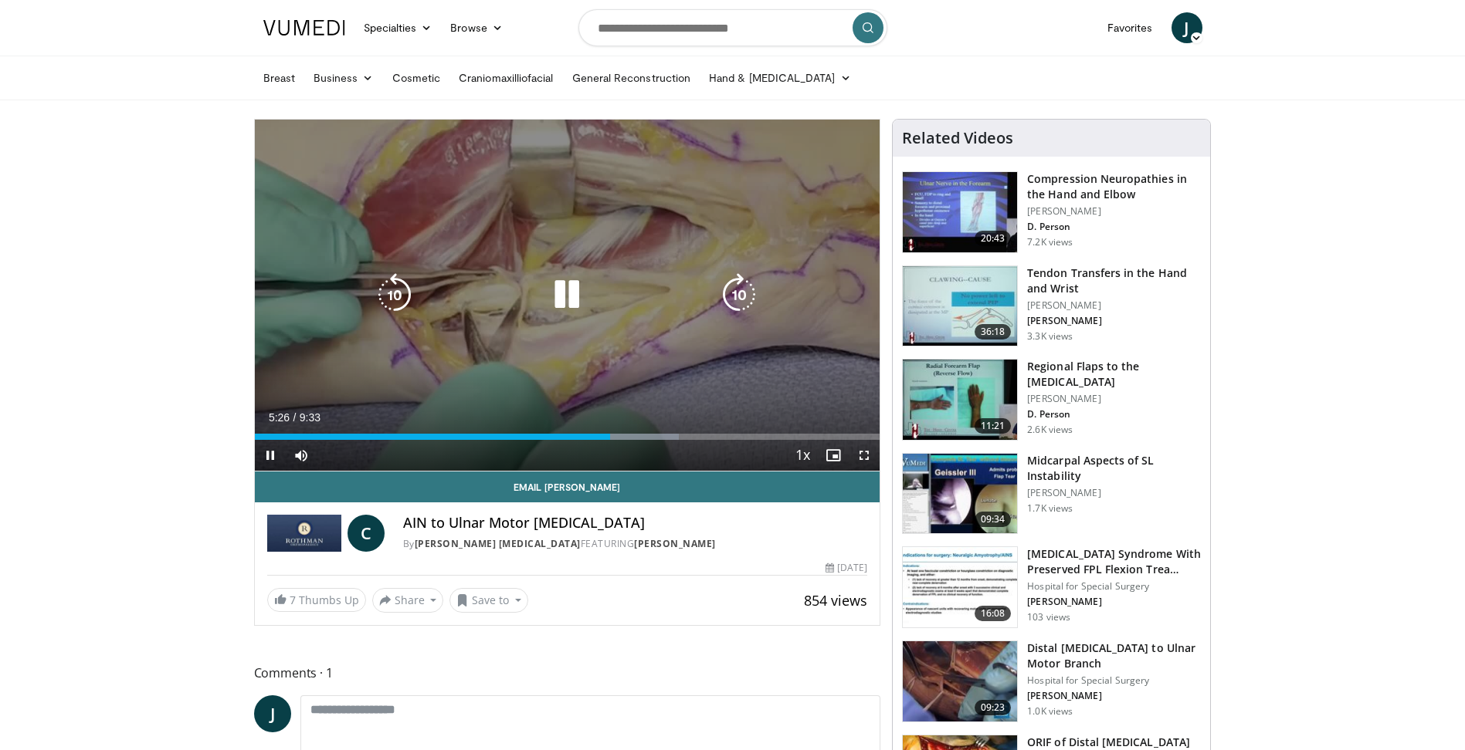
click at [617, 441] on video-js "**********" at bounding box center [567, 296] width 625 height 352
drag, startPoint x: 617, startPoint y: 441, endPoint x: 803, endPoint y: 392, distance: 192.3
click at [803, 392] on div "10 seconds Tap to unmute" at bounding box center [567, 295] width 625 height 351
click at [708, 357] on div "10 seconds Tap to unmute" at bounding box center [567, 295] width 625 height 351
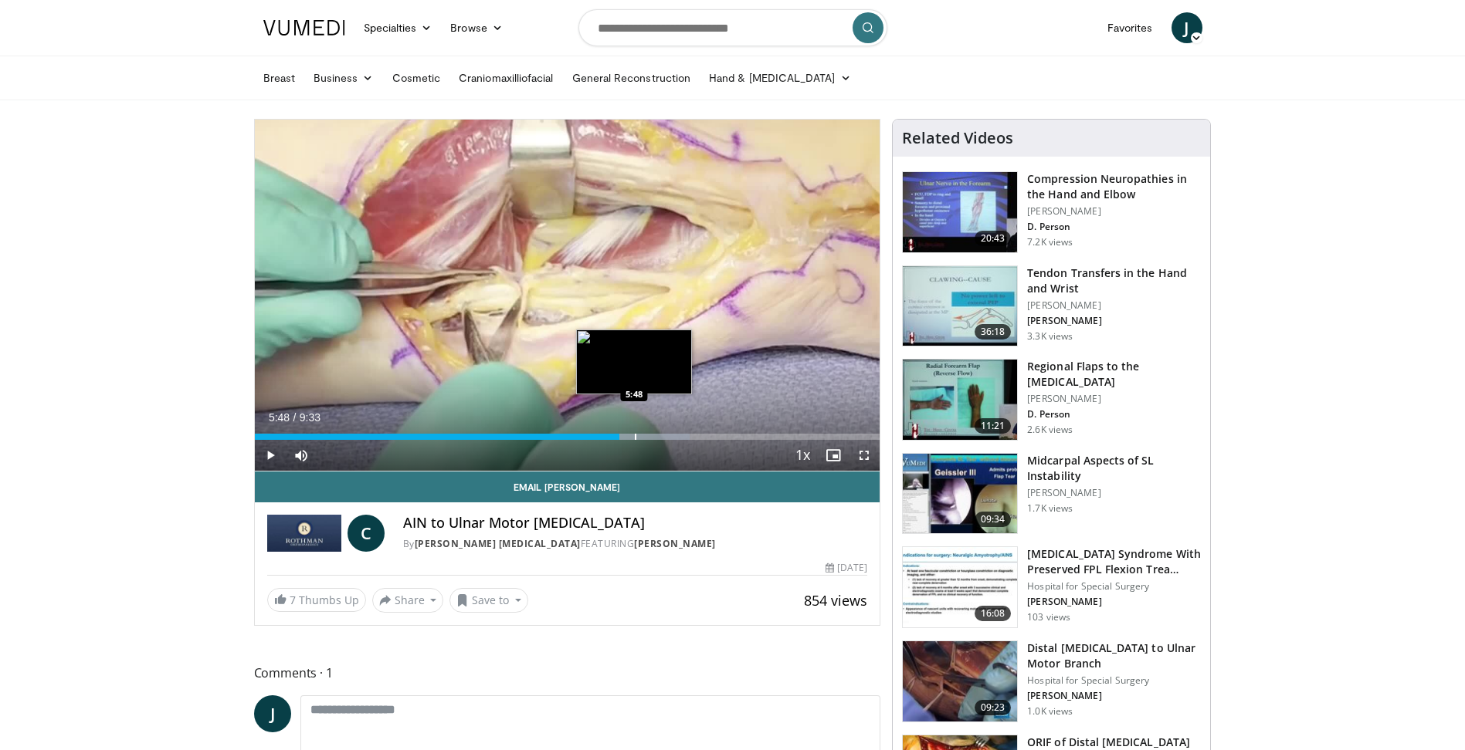
click at [634, 432] on div "Loaded : 69.63% 5:34 5:48" at bounding box center [567, 432] width 625 height 15
click at [677, 435] on div "Progress Bar" at bounding box center [678, 437] width 2 height 6
click at [714, 432] on div "Loaded : 78.34% 6:28 7:01" at bounding box center [567, 432] width 625 height 15
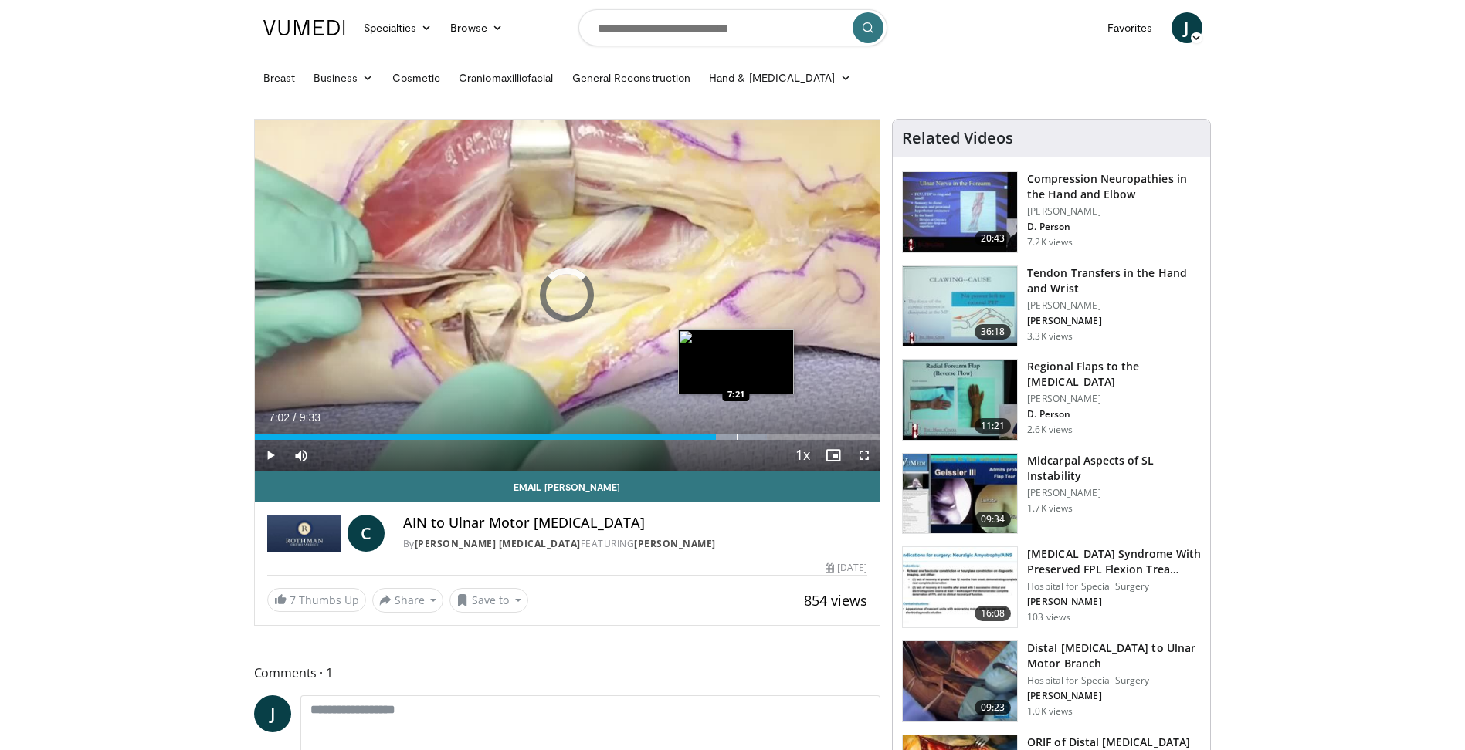
click at [736, 430] on div "Loaded : 81.96% 7:03 7:21" at bounding box center [567, 432] width 625 height 15
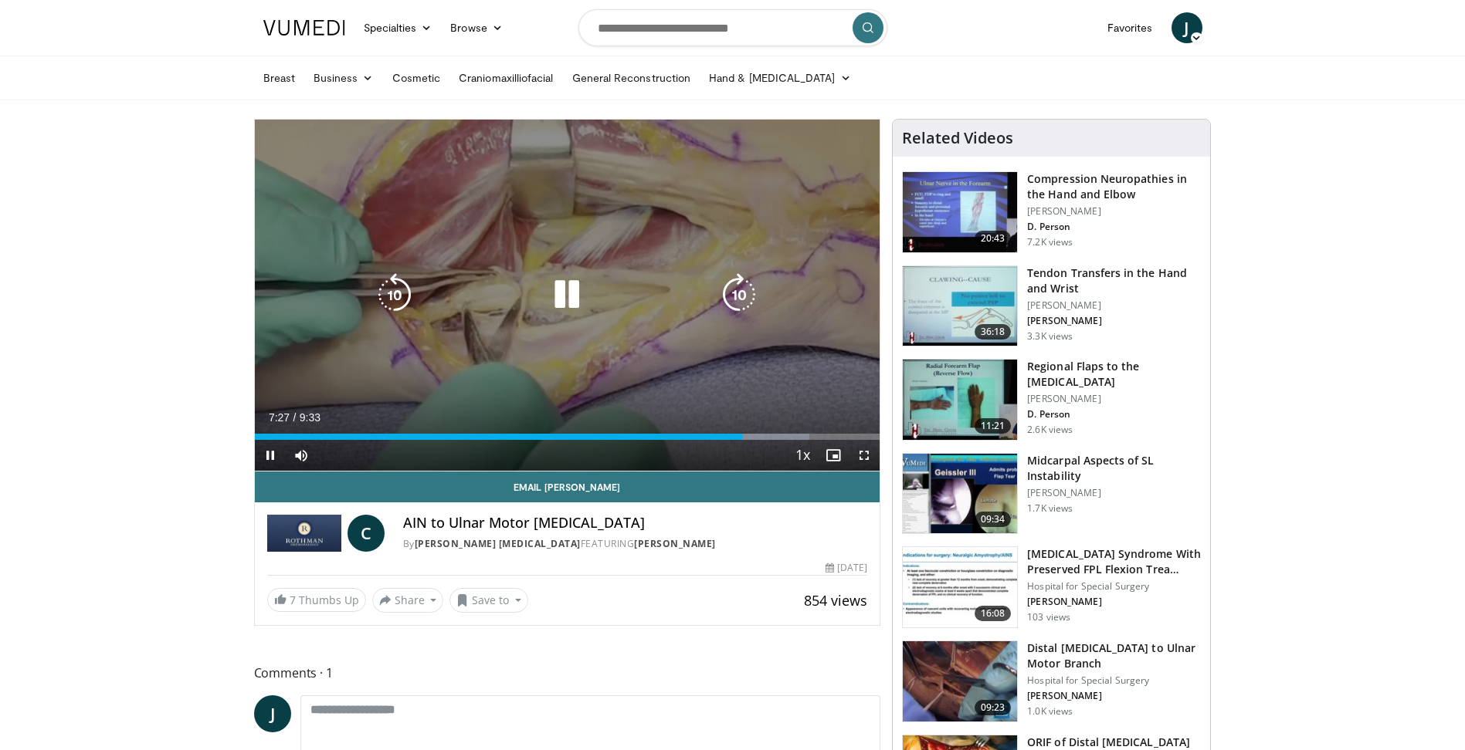
click at [569, 309] on icon "Video Player" at bounding box center [566, 294] width 43 height 43
